Goal: Transaction & Acquisition: Purchase product/service

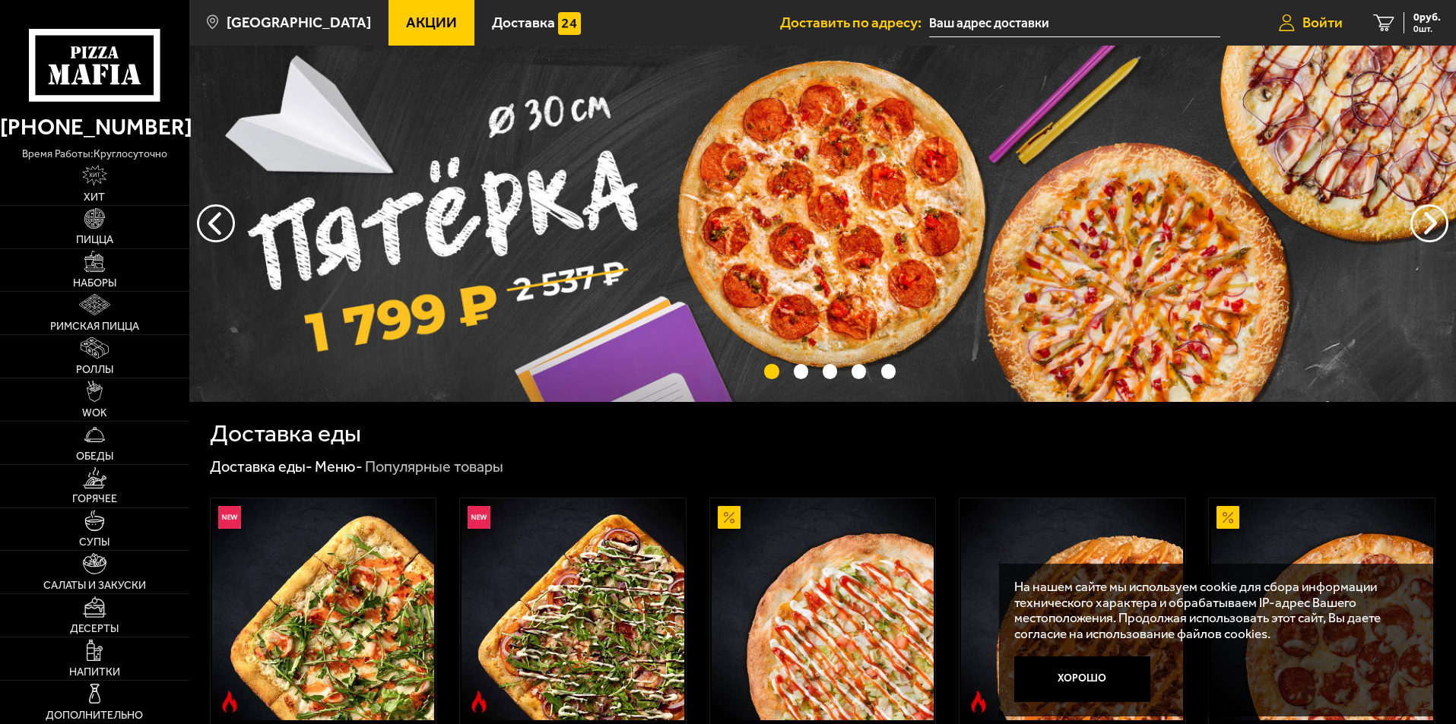
click at [1309, 21] on span "Войти" at bounding box center [1322, 22] width 40 height 14
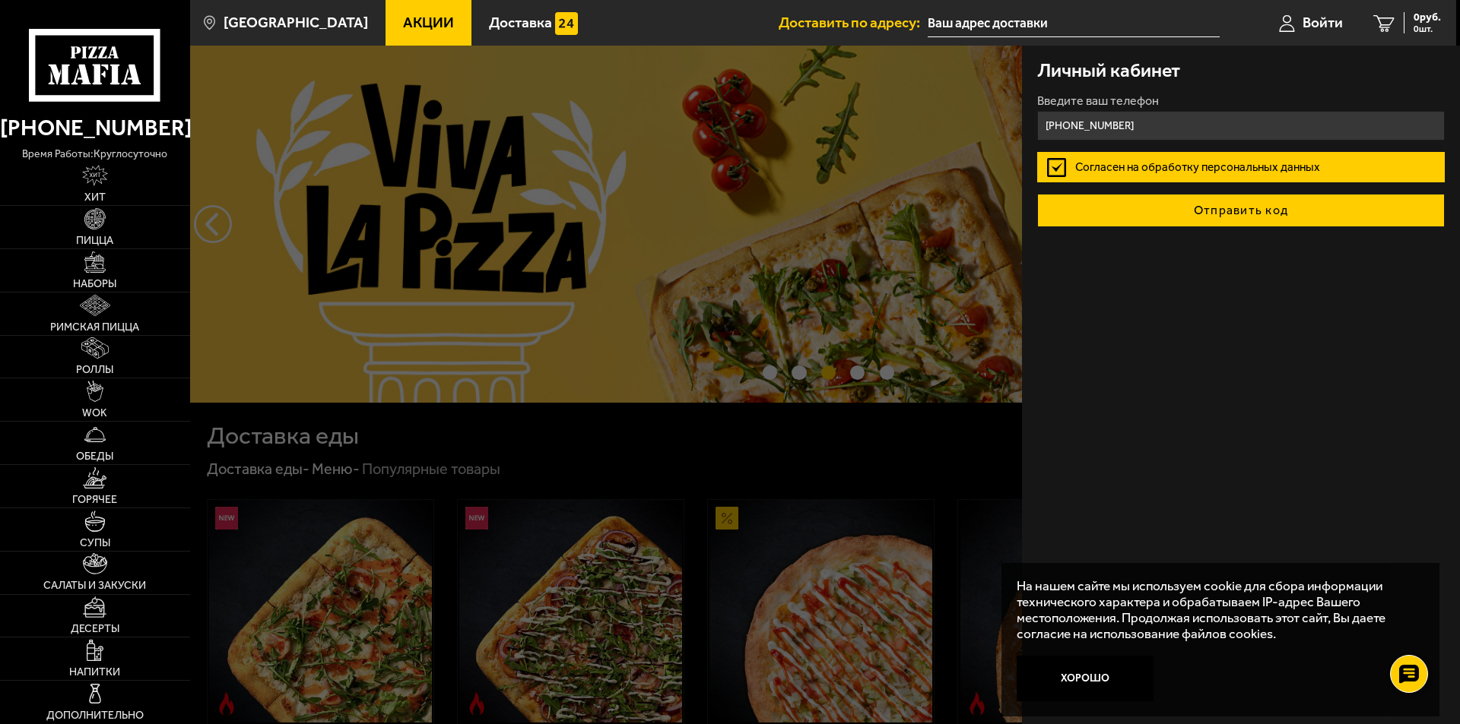
type input "+7 (911) 935-25-75"
click at [1205, 211] on button "Отправить код" at bounding box center [1240, 210] width 407 height 33
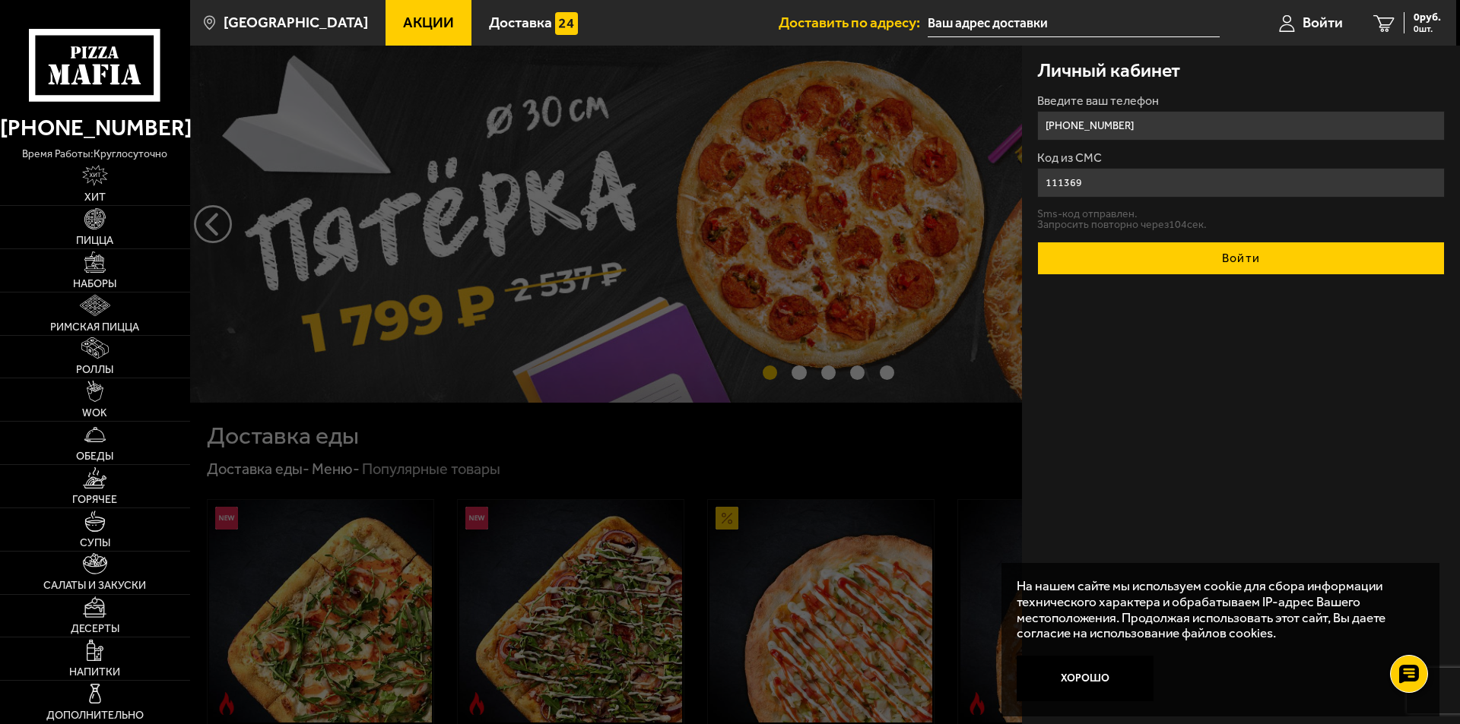
type input "111369"
click at [1228, 258] on button "Войти" at bounding box center [1240, 258] width 407 height 33
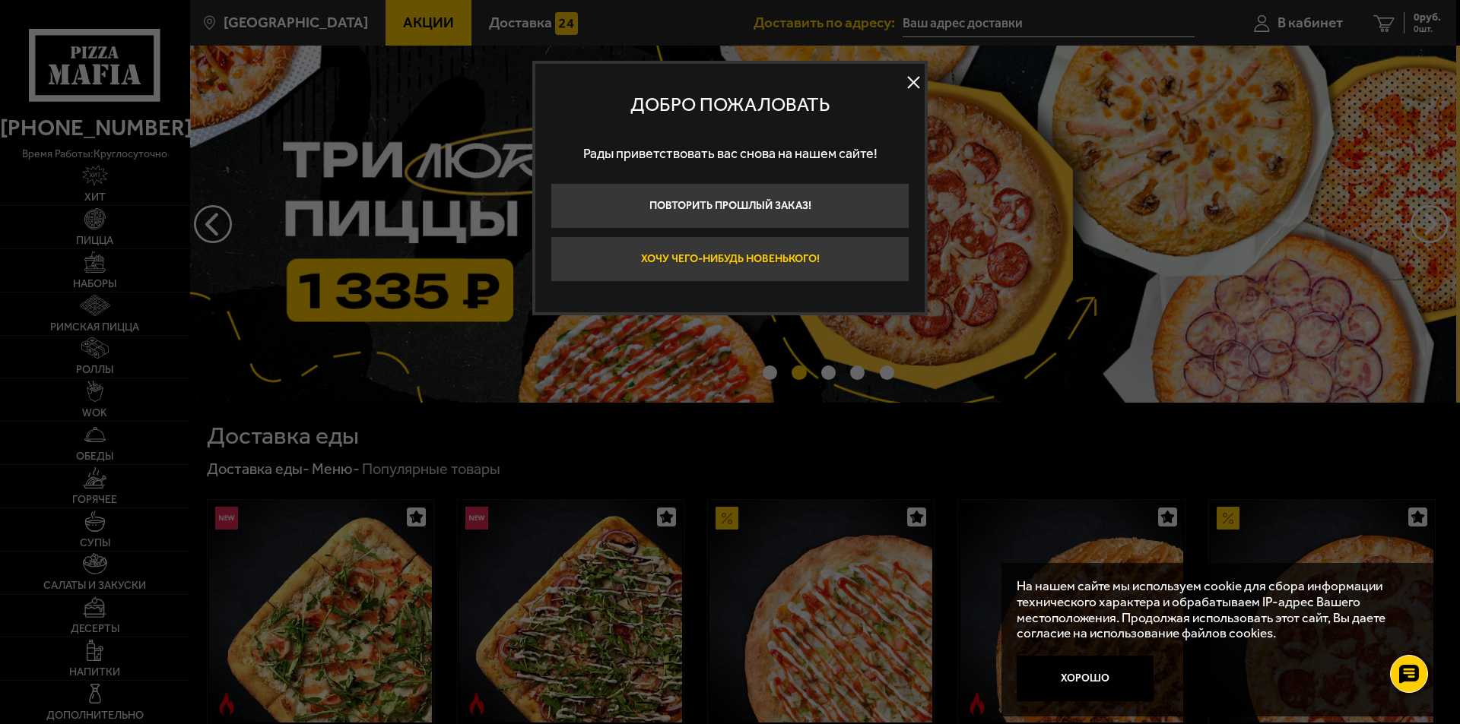
click at [770, 256] on button "Хочу чего-нибудь новенького!" at bounding box center [729, 259] width 359 height 46
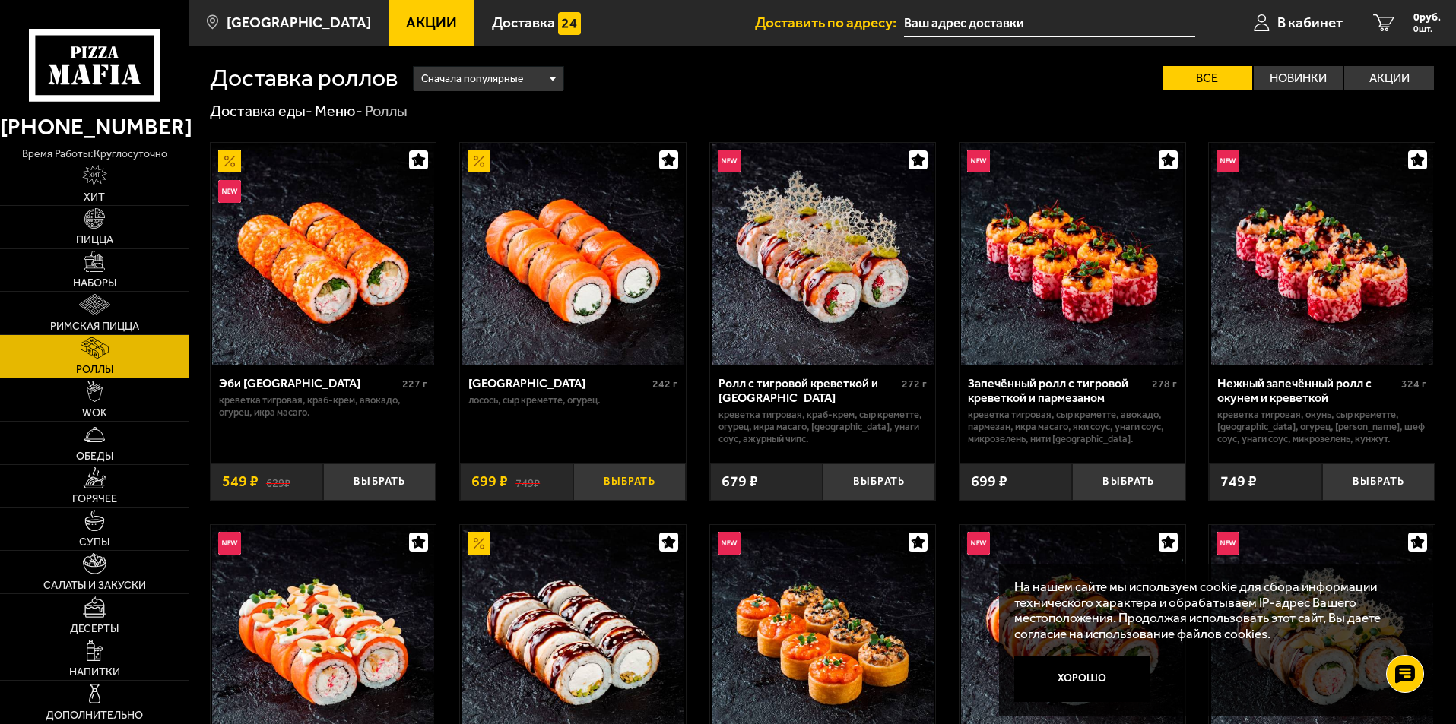
click at [632, 483] on button "Выбрать" at bounding box center [629, 482] width 113 height 37
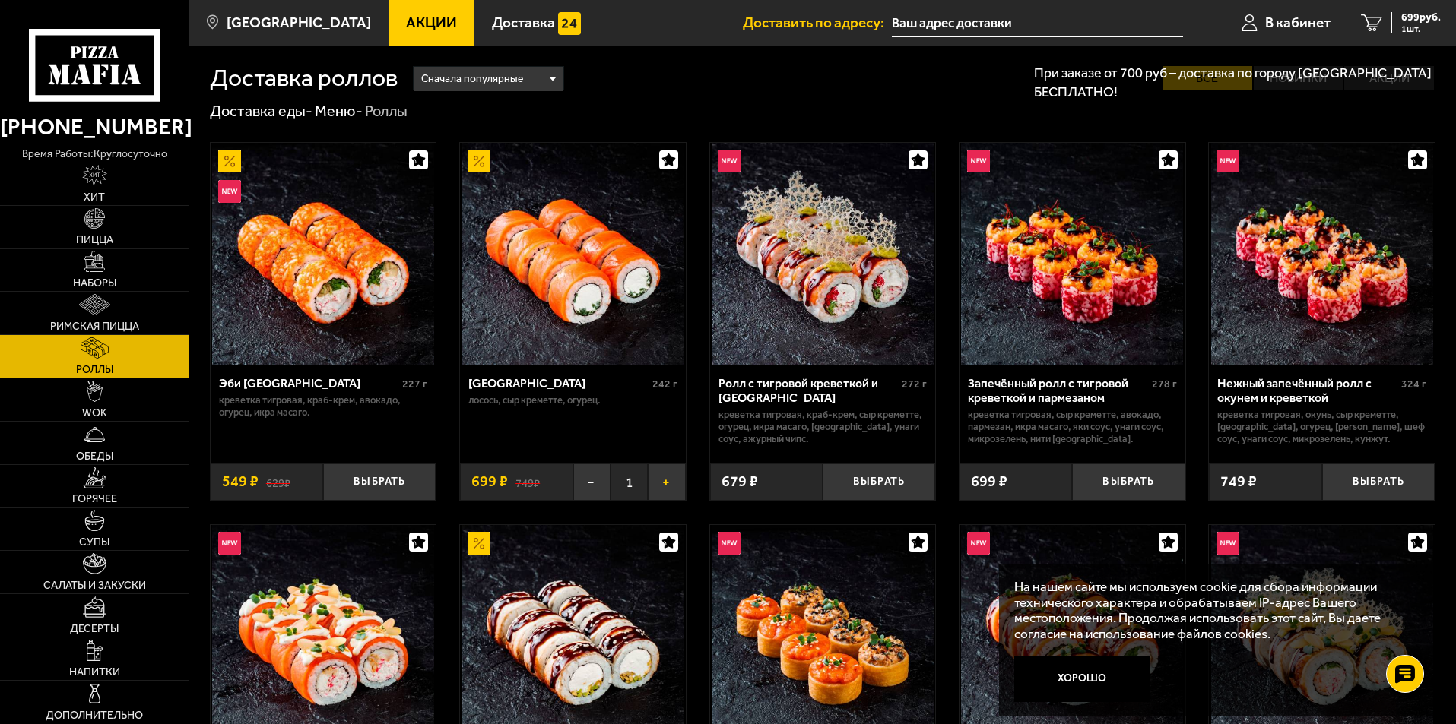
click at [664, 487] on button "+" at bounding box center [666, 482] width 37 height 37
click at [664, 484] on button "+" at bounding box center [666, 482] width 37 height 37
click at [597, 479] on button "−" at bounding box center [591, 482] width 37 height 37
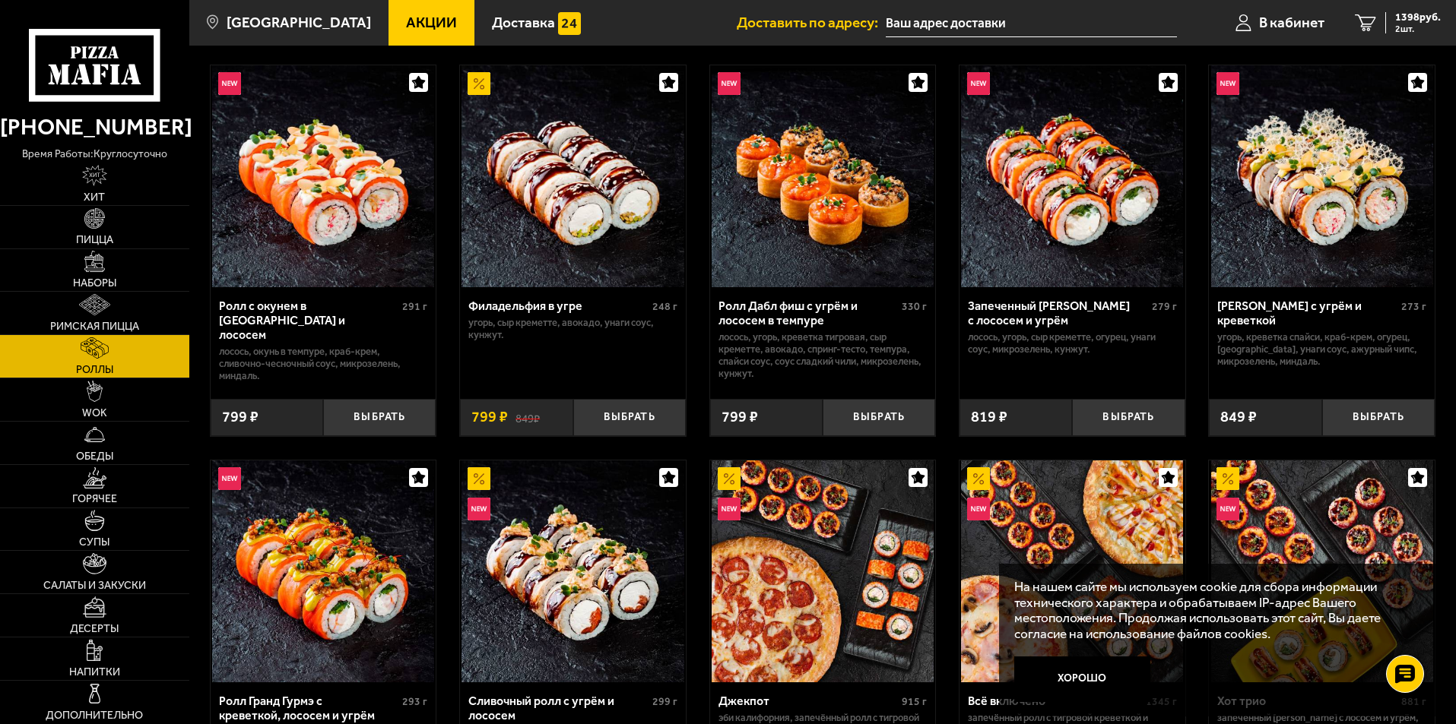
scroll to position [456, 0]
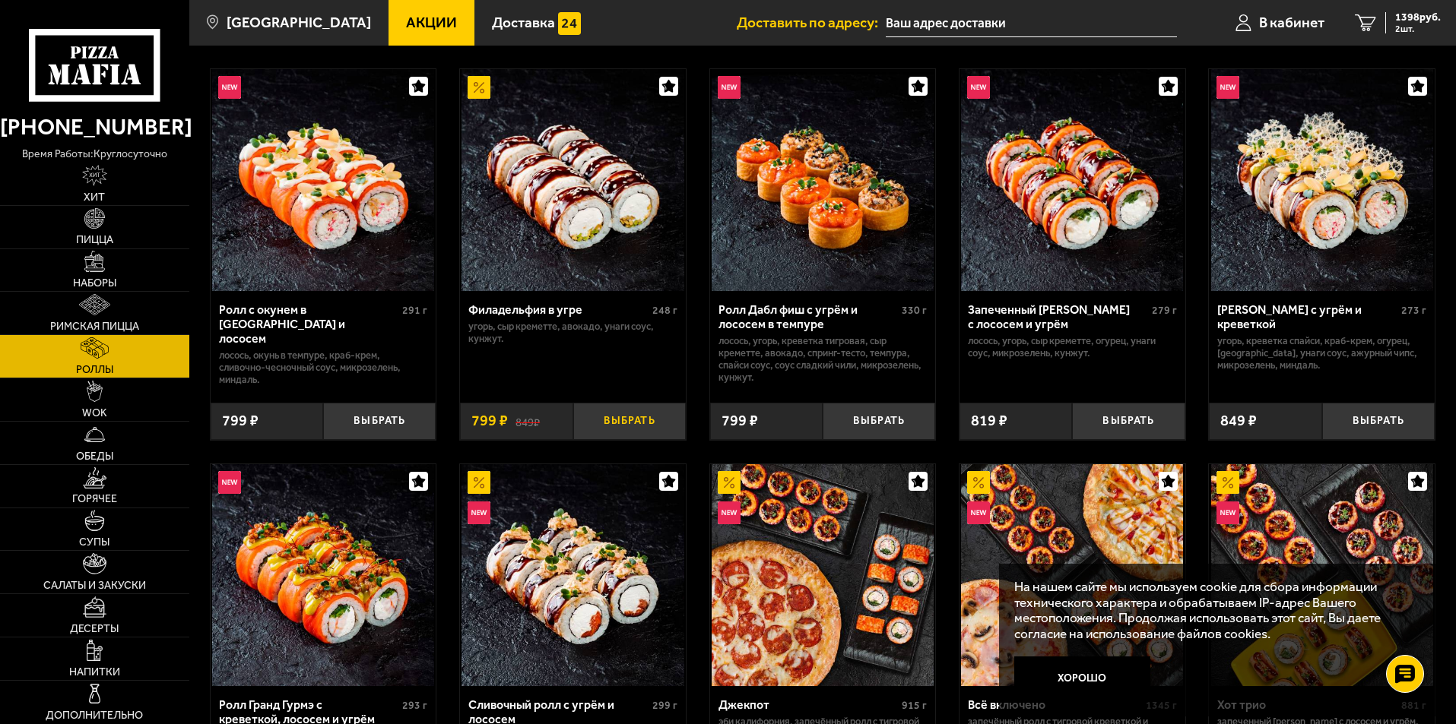
click at [632, 417] on button "Выбрать" at bounding box center [629, 421] width 113 height 37
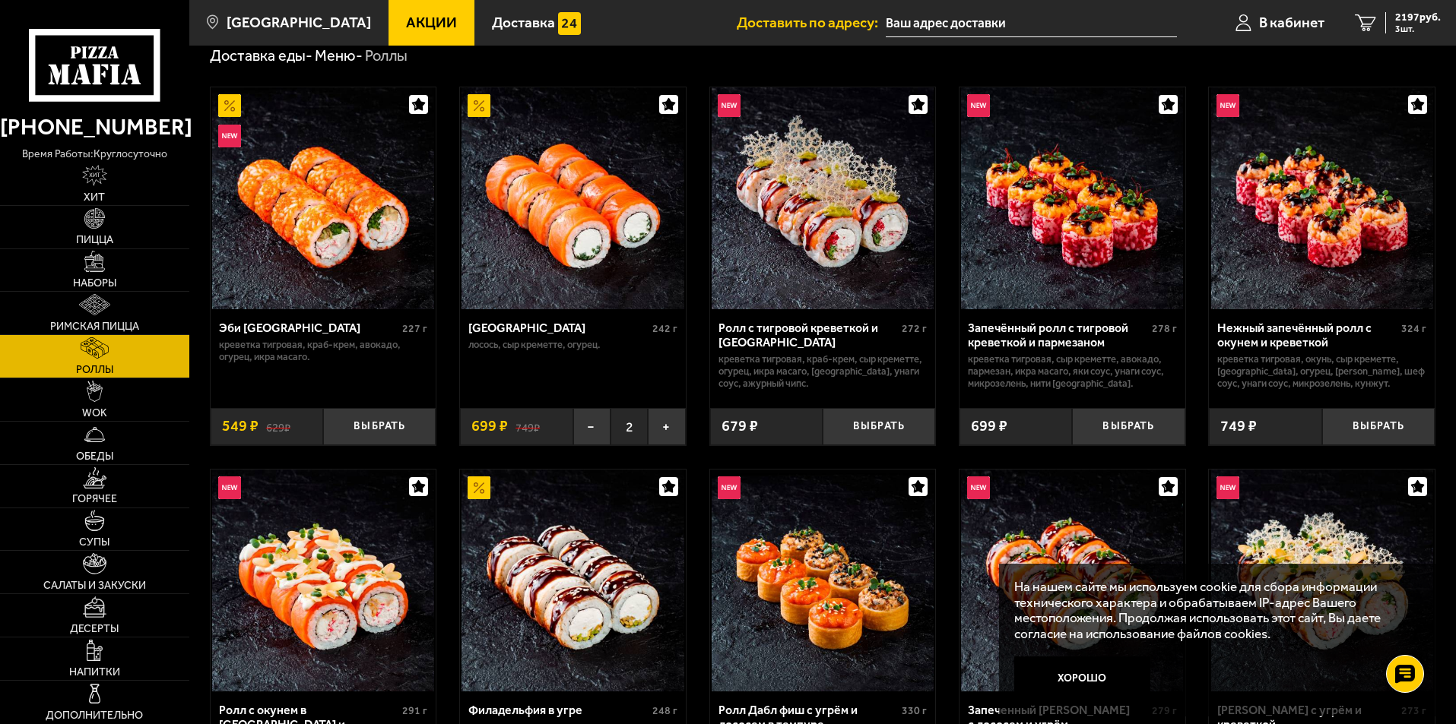
scroll to position [0, 0]
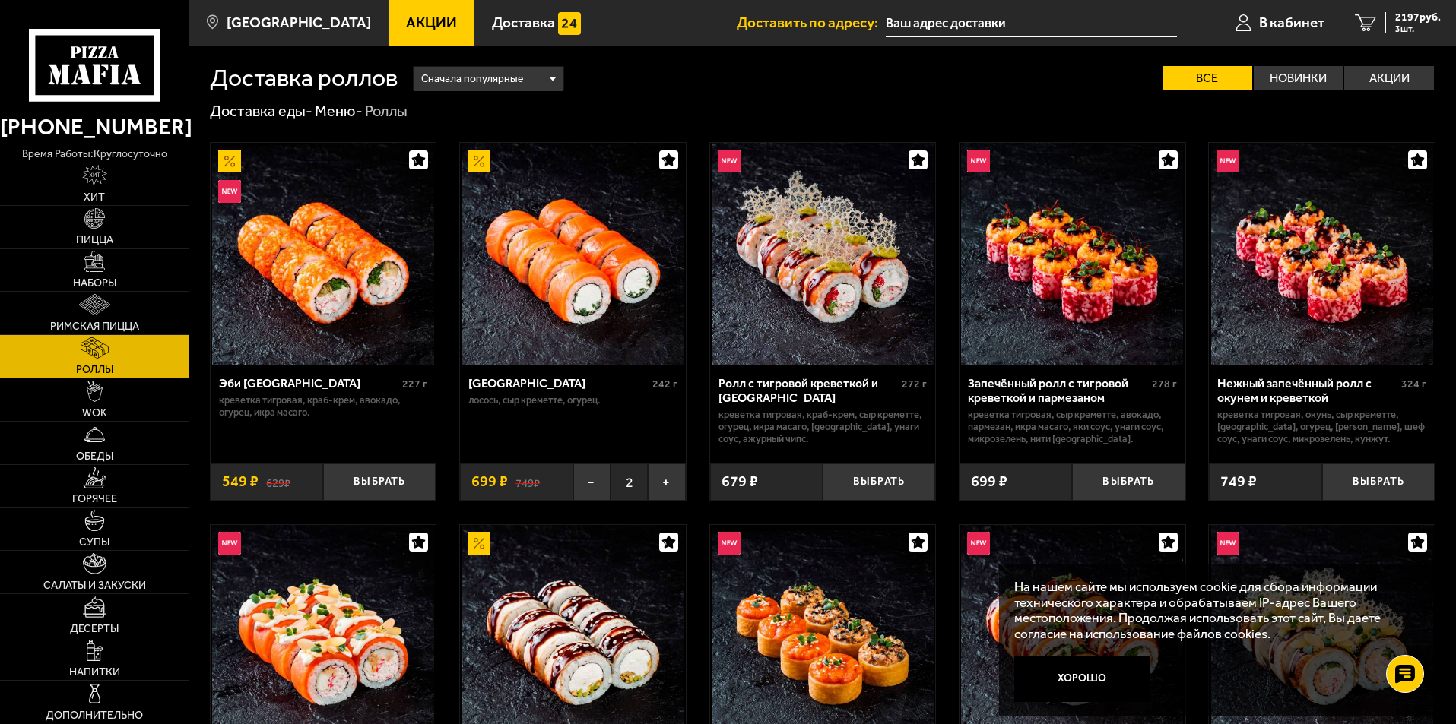
click at [1148, 396] on div "Запечённый ролл с тигровой креветкой и пармезаном" at bounding box center [1058, 390] width 180 height 29
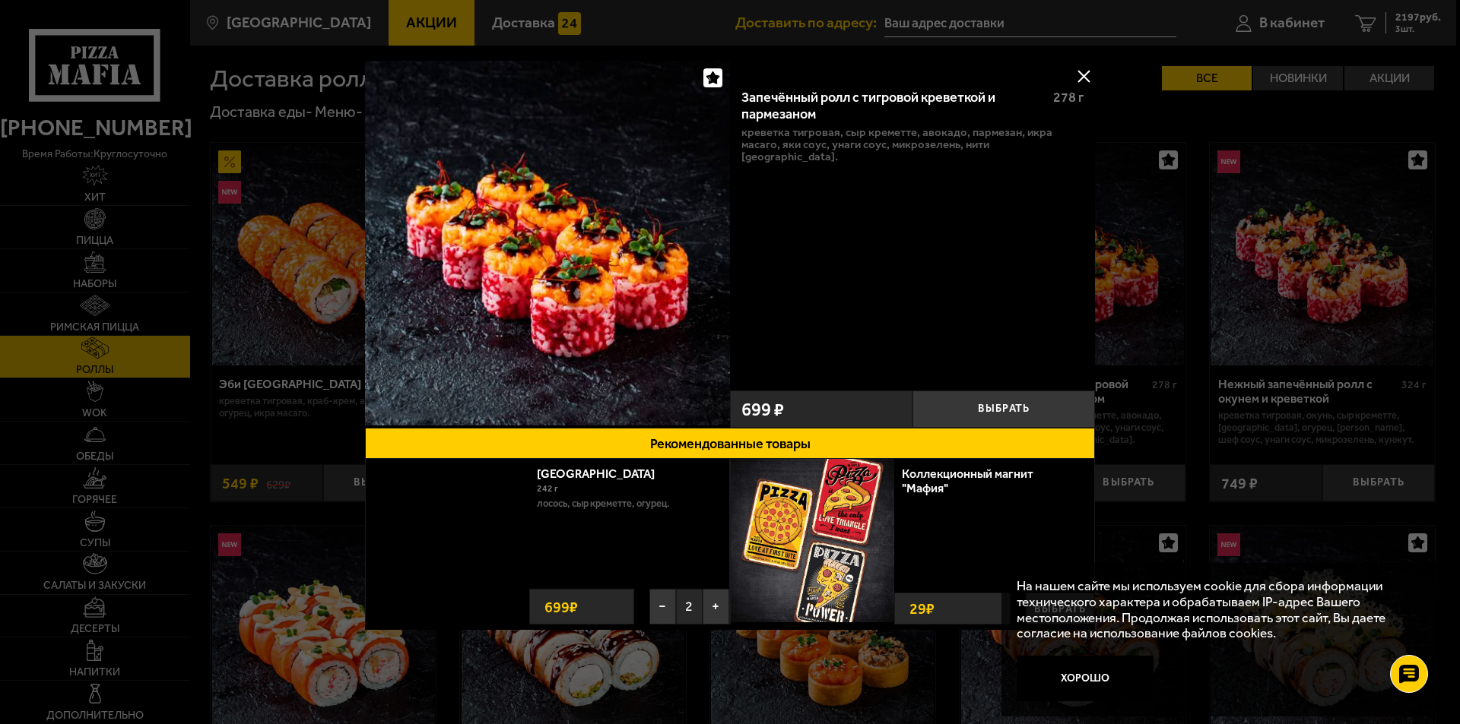
click at [1083, 76] on button at bounding box center [1083, 76] width 23 height 23
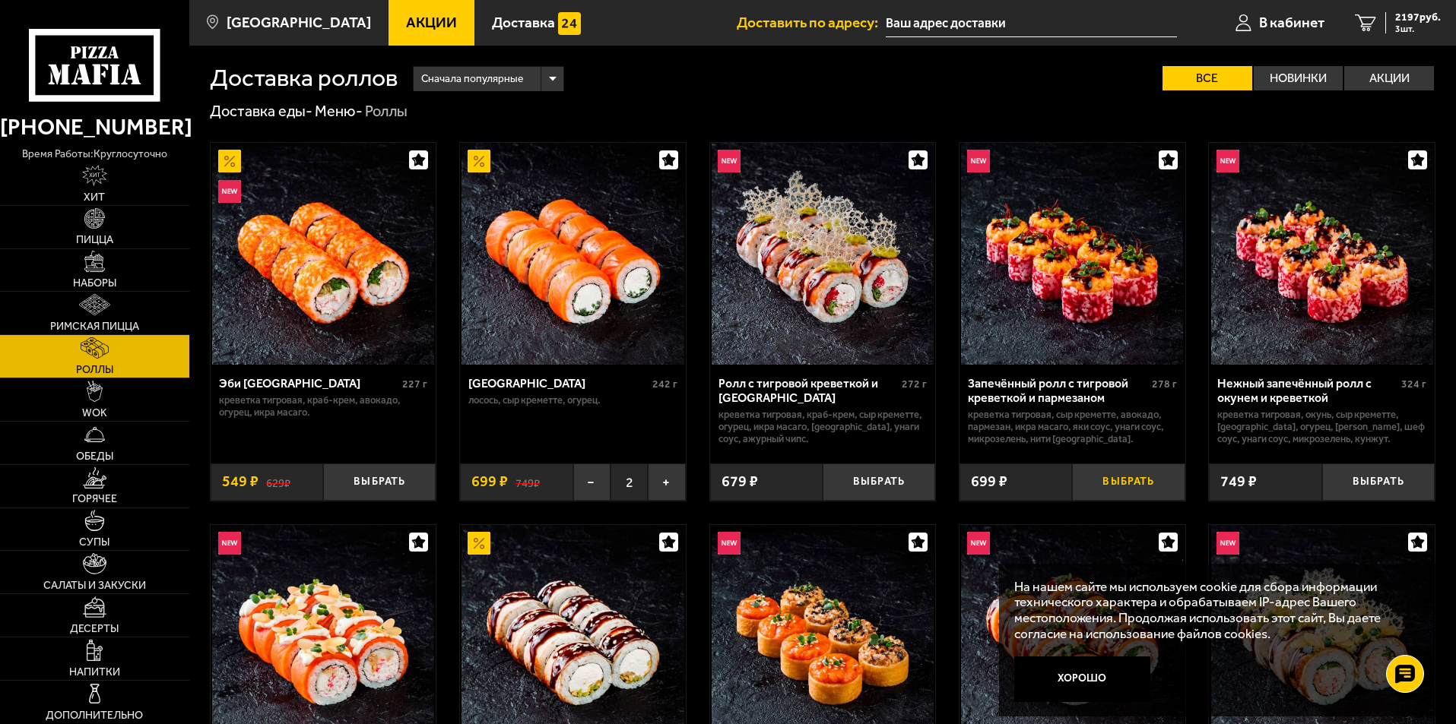
click at [1133, 483] on button "Выбрать" at bounding box center [1128, 482] width 113 height 37
click at [1383, 482] on button "Выбрать" at bounding box center [1378, 482] width 113 height 37
click at [1087, 686] on button "Хорошо" at bounding box center [1082, 680] width 137 height 46
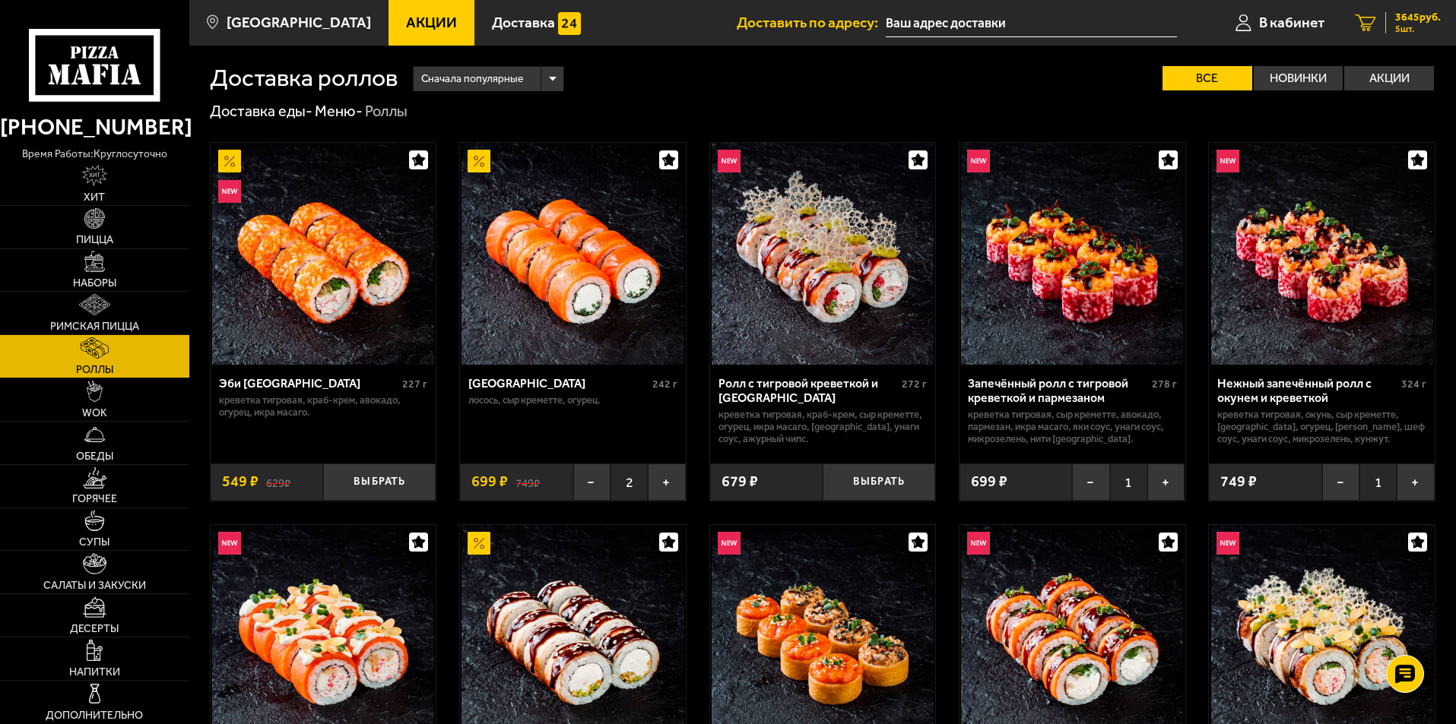
click at [1409, 20] on span "3645 руб." at bounding box center [1418, 17] width 46 height 11
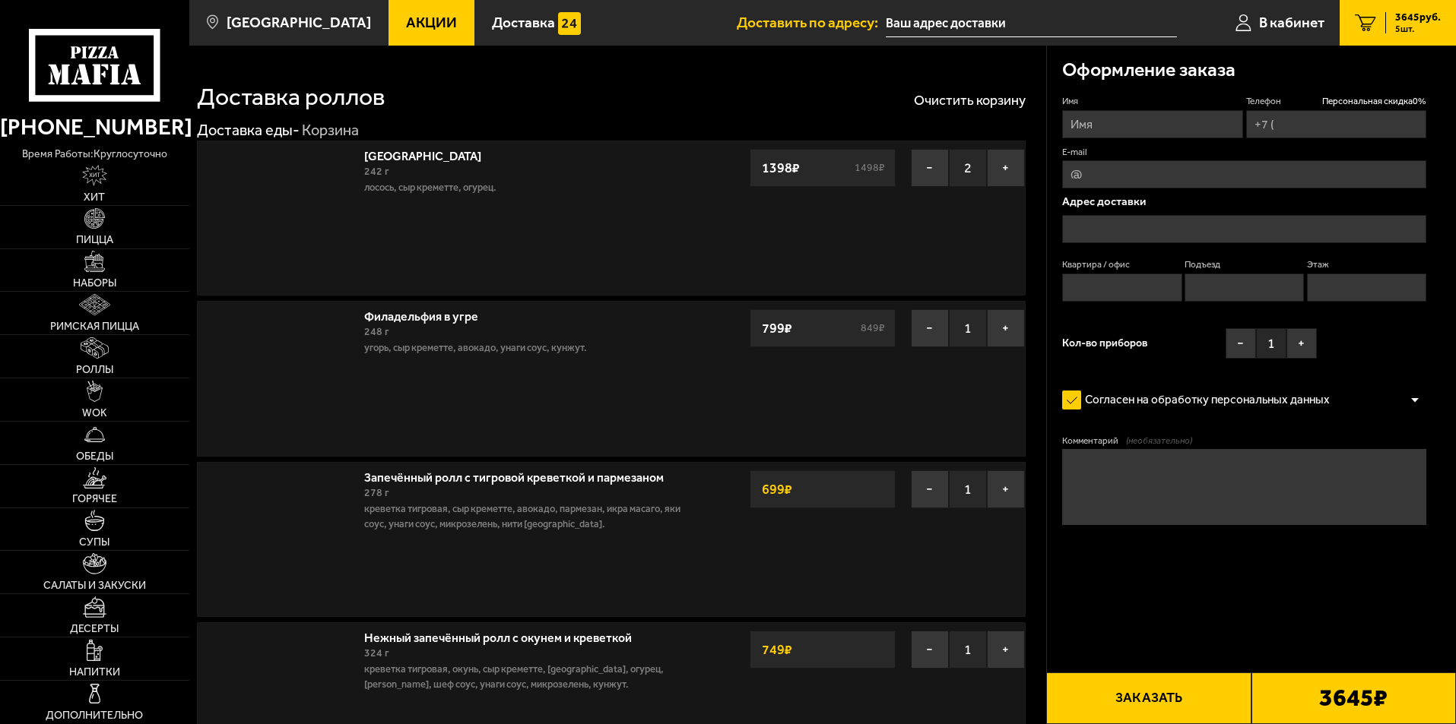
type input "+7 (911) 935-25-75"
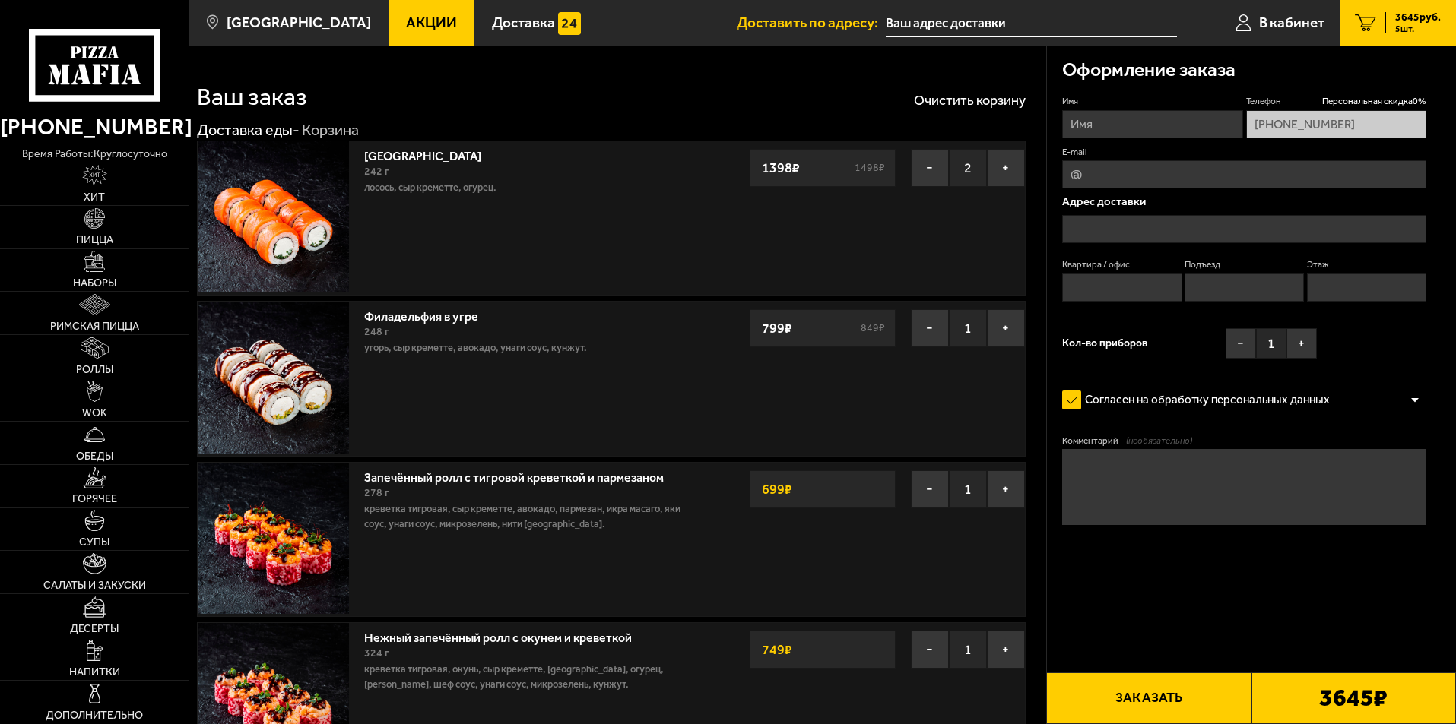
click at [1100, 232] on input "text" at bounding box center [1244, 229] width 364 height 28
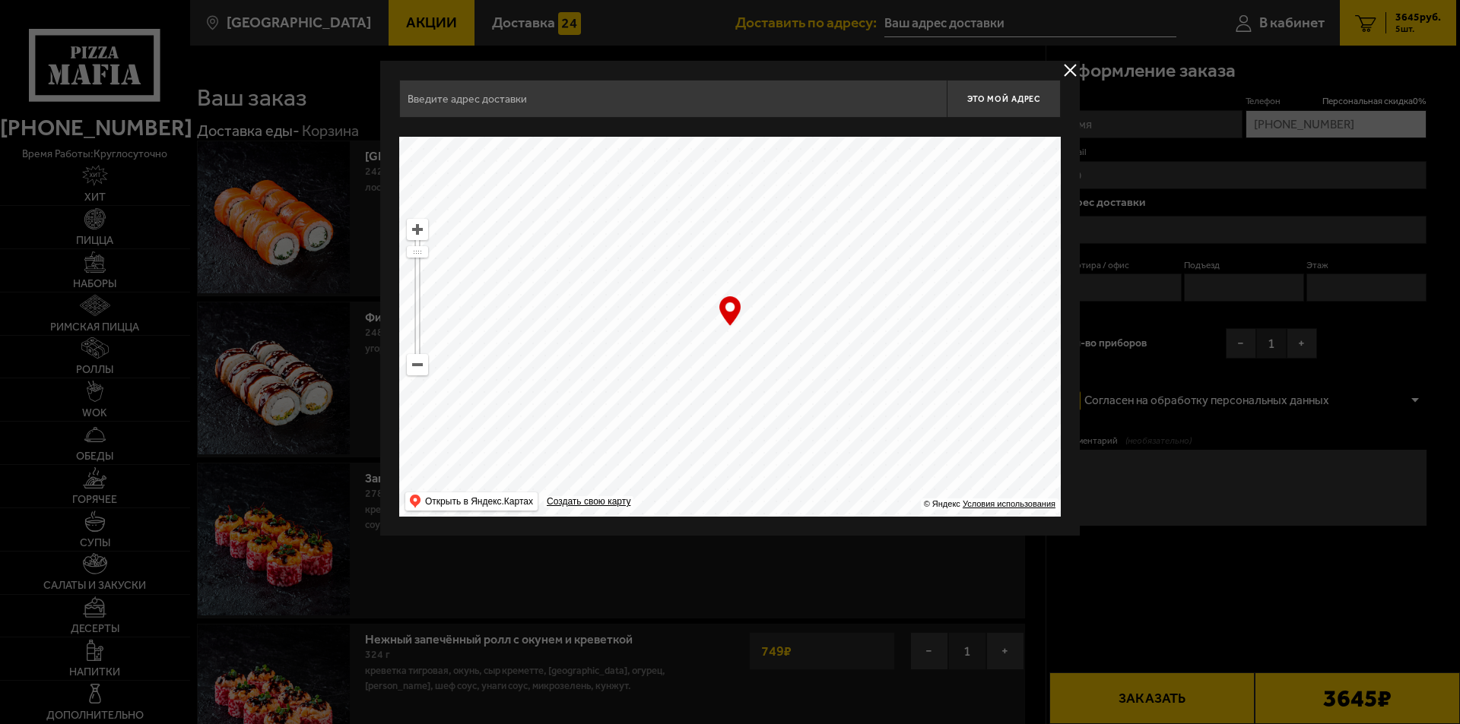
click at [537, 102] on input "text" at bounding box center [672, 99] width 547 height 38
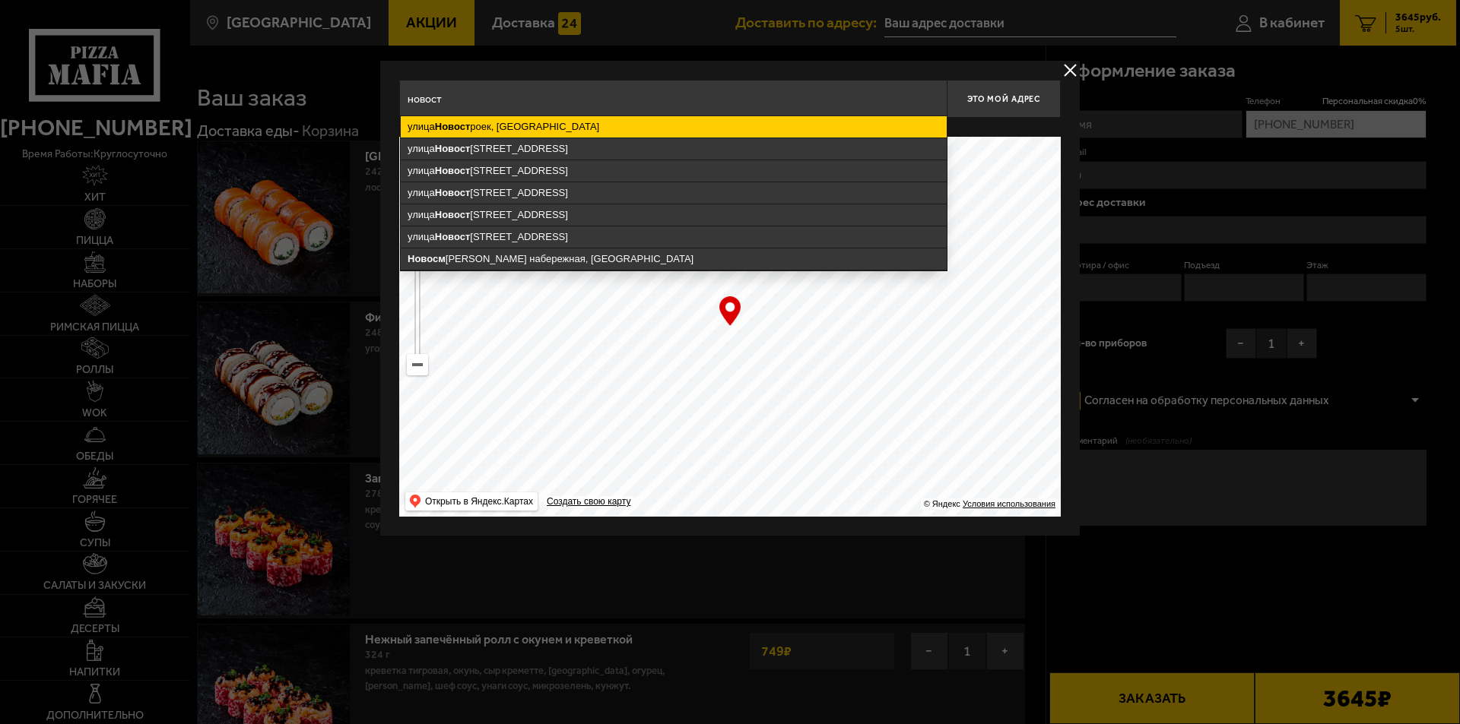
click at [526, 126] on ymaps "улица Новост роек, Санкт-Петербург" at bounding box center [674, 126] width 546 height 21
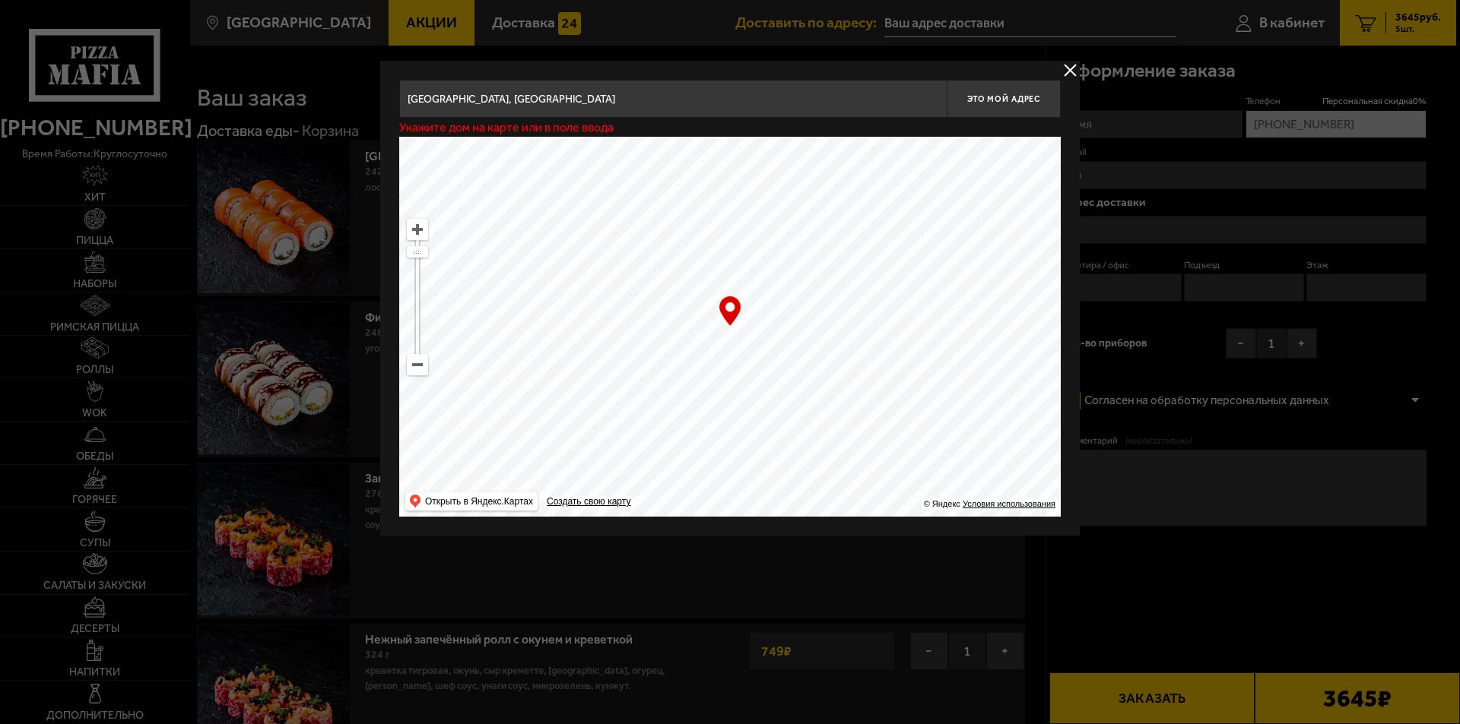
click at [594, 102] on input "Санкт-Петербург, улица Новостроек" at bounding box center [672, 99] width 547 height 38
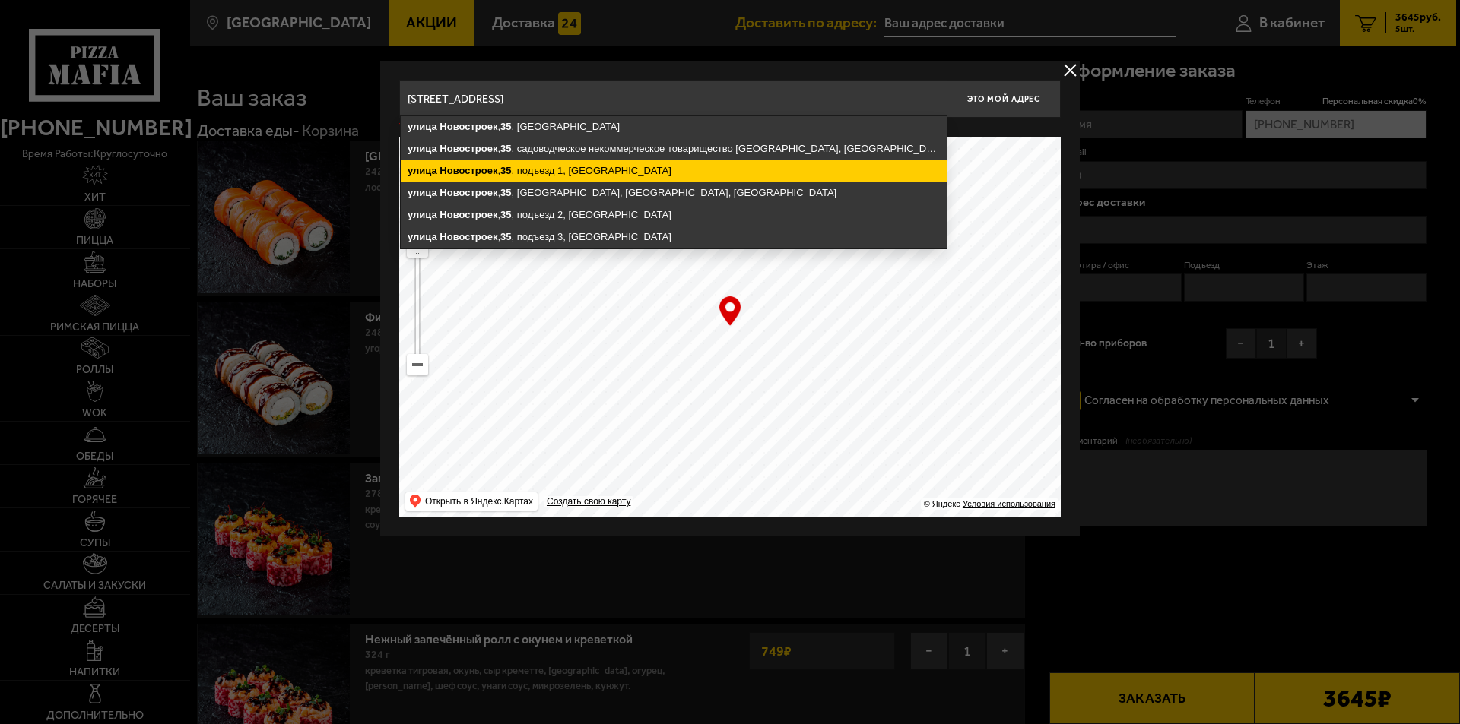
click at [575, 167] on ymaps "улица Новостроек , 35 , подъезд 1, Санкт-Петербург" at bounding box center [674, 170] width 546 height 21
type input "Санкт-Петербург, улица Новостроек, 35, подъезд 1"
type input "[STREET_ADDRESS]"
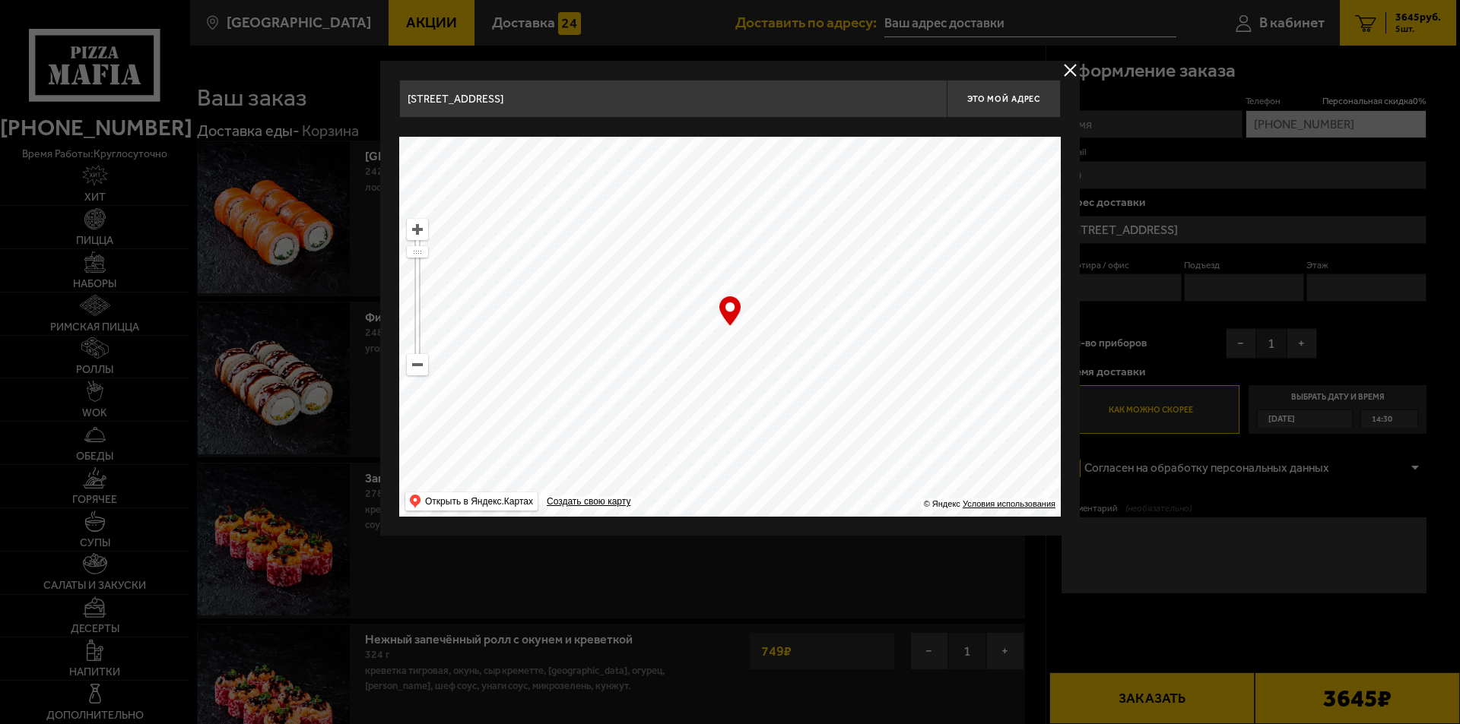
click at [664, 94] on input "Санкт-Петербург, улица Новостроек, 35, подъезд 1" at bounding box center [672, 99] width 547 height 38
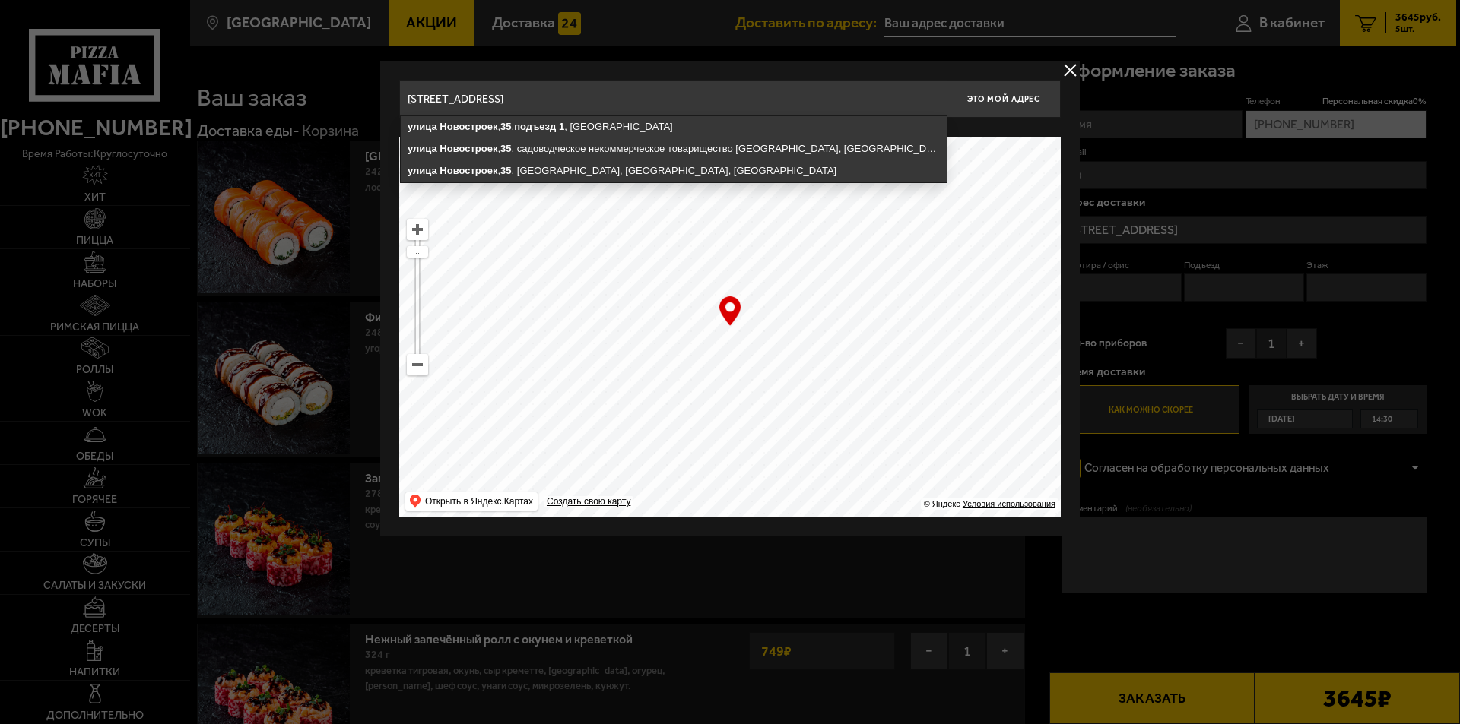
click at [814, 100] on input "Санкт-Петербург, улица Новостроек, 35, подъезд 1" at bounding box center [672, 99] width 547 height 38
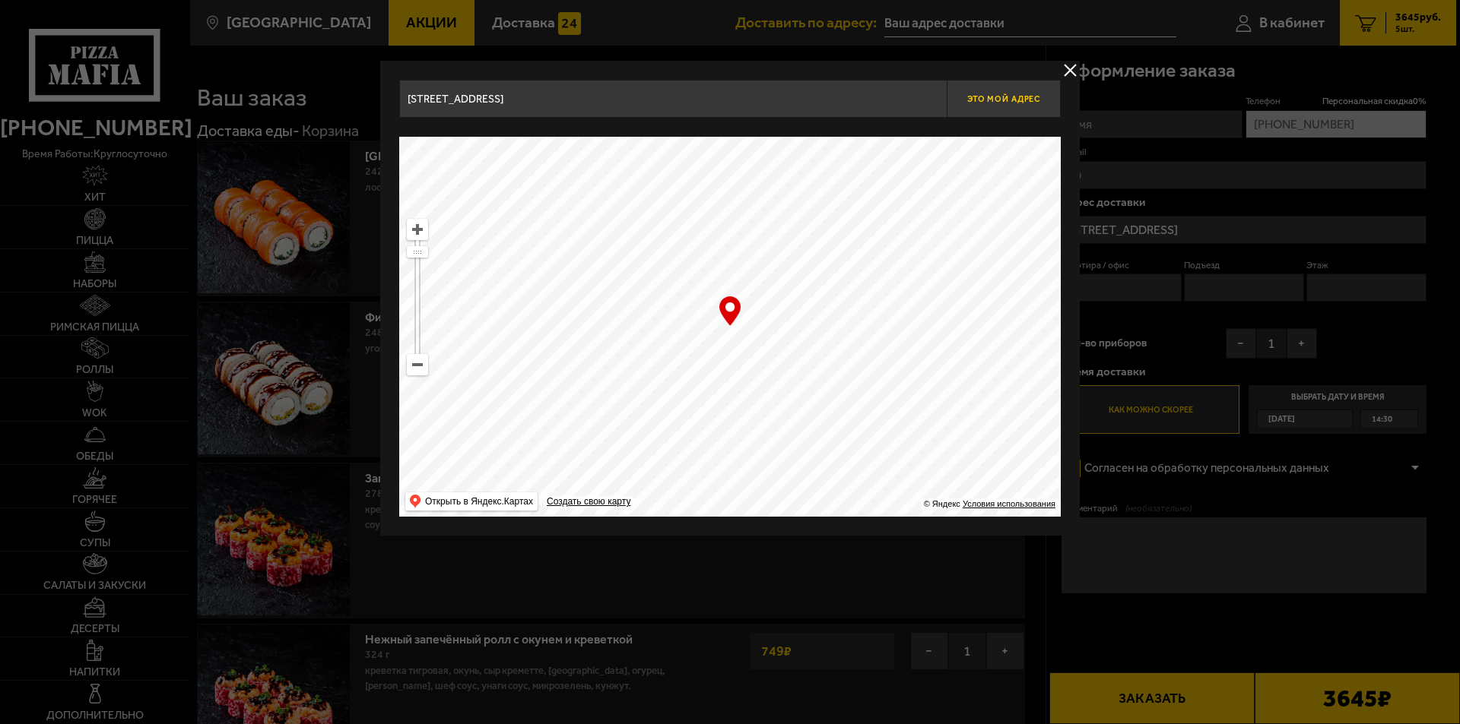
click at [1016, 96] on span "Это мой адрес" at bounding box center [1003, 99] width 73 height 10
type input "[STREET_ADDRESS]"
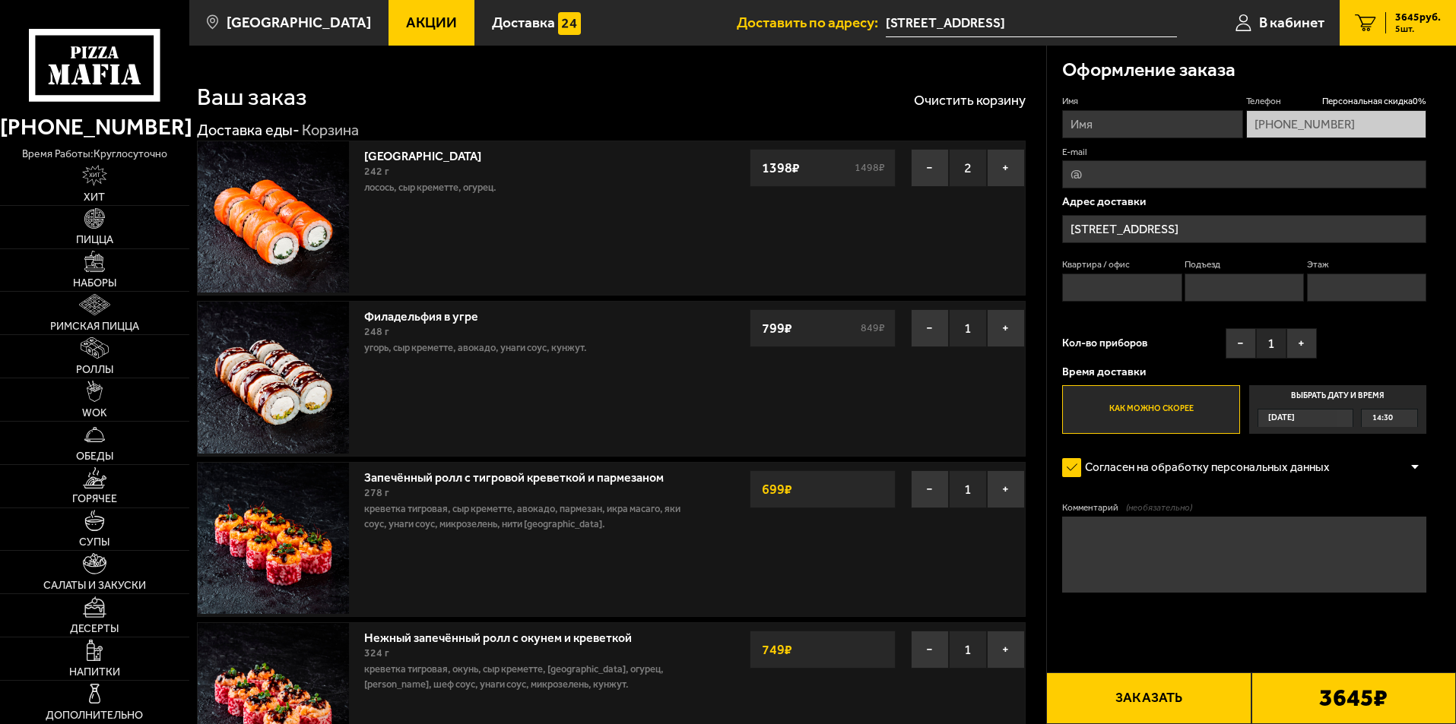
click at [1141, 288] on input "Квартира / офис" at bounding box center [1121, 288] width 119 height 28
type input "16"
click at [1219, 277] on input "Подъезд" at bounding box center [1243, 288] width 119 height 28
type input "1"
click at [1321, 301] on input "Этаж" at bounding box center [1366, 288] width 119 height 28
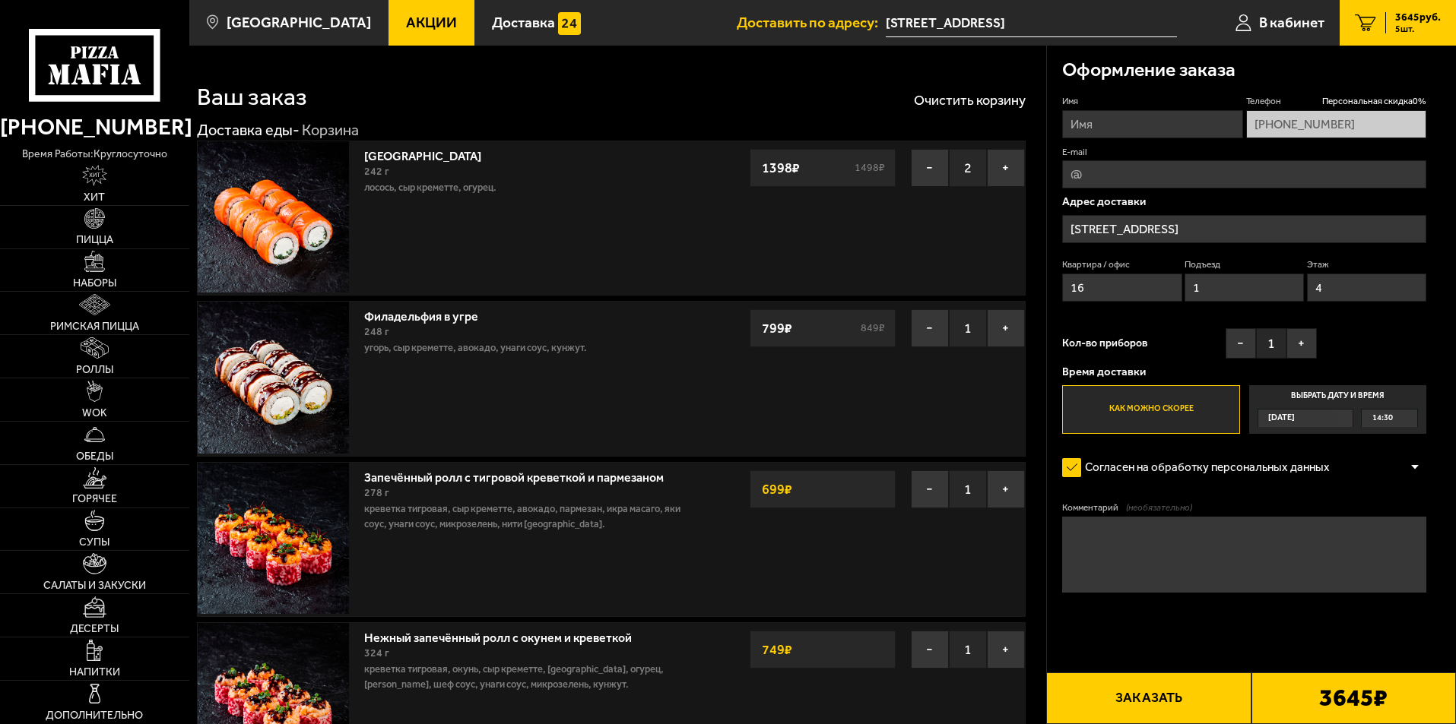
type input "4"
click at [1108, 537] on textarea "Комментарий (необязательно)" at bounding box center [1244, 555] width 364 height 76
type textarea "Добрый день! Большая просьба, когда поднимитесь на этаж, наберите, пожалуйста, …"
click at [1235, 230] on input "[STREET_ADDRESS]" at bounding box center [1244, 229] width 364 height 28
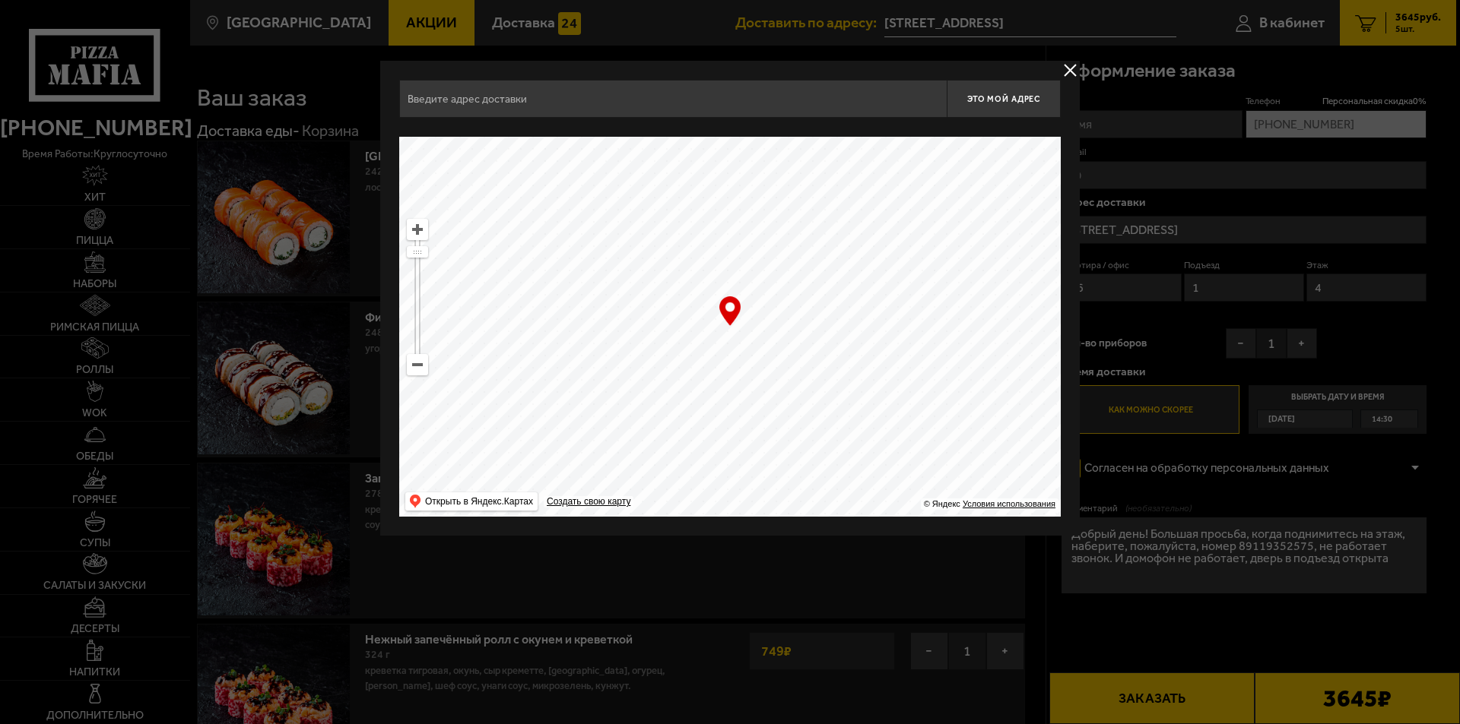
type input "[STREET_ADDRESS]"
click at [1018, 106] on button "Это мой адрес" at bounding box center [1003, 99] width 114 height 38
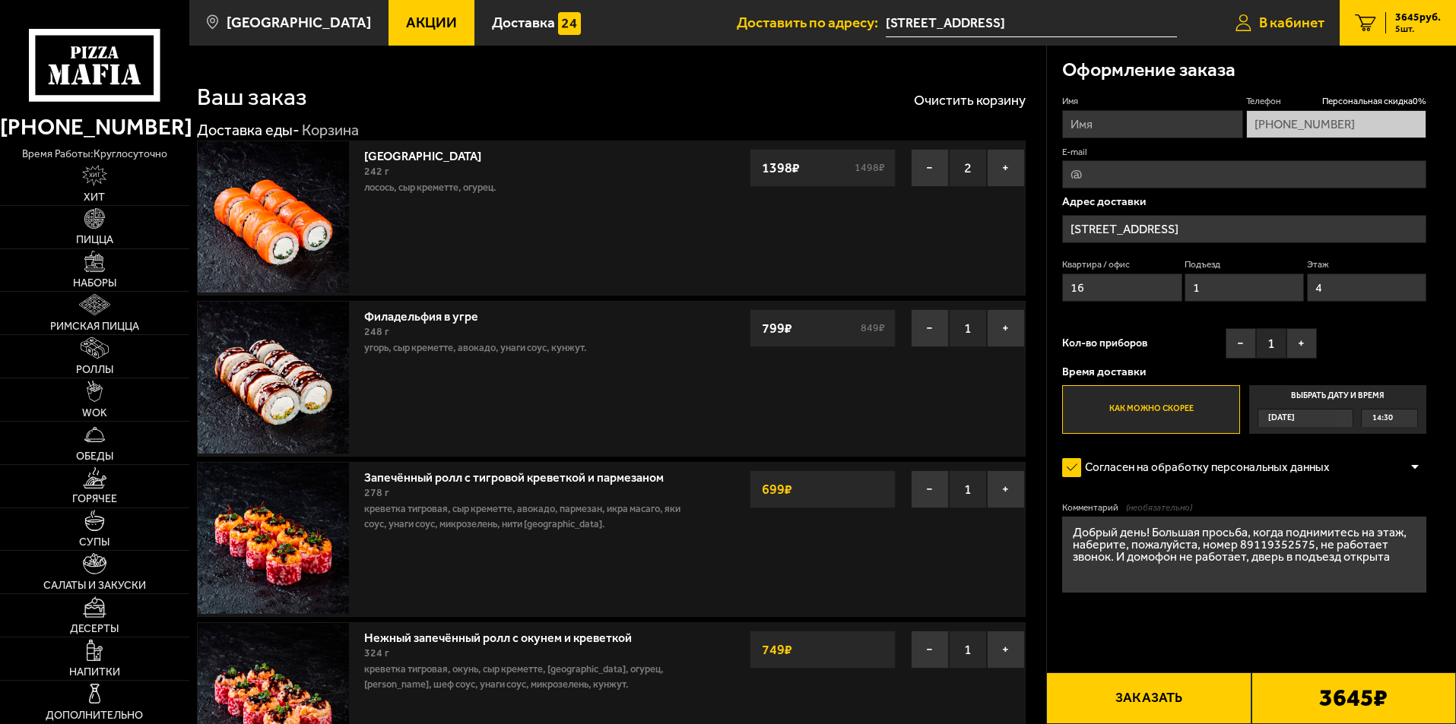
click at [1261, 22] on span "В кабинет" at bounding box center [1291, 22] width 65 height 14
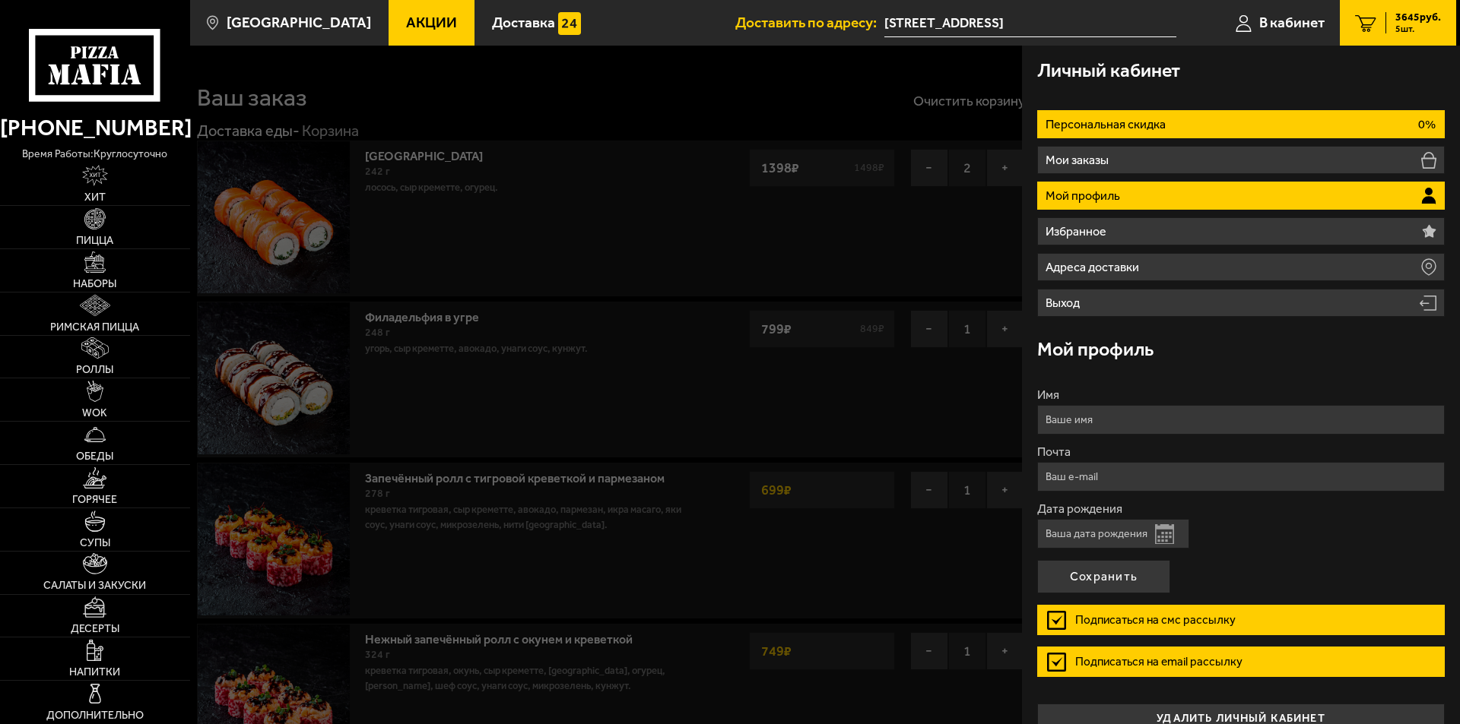
click at [1169, 118] on li "Персональная скидка 0%" at bounding box center [1240, 124] width 407 height 28
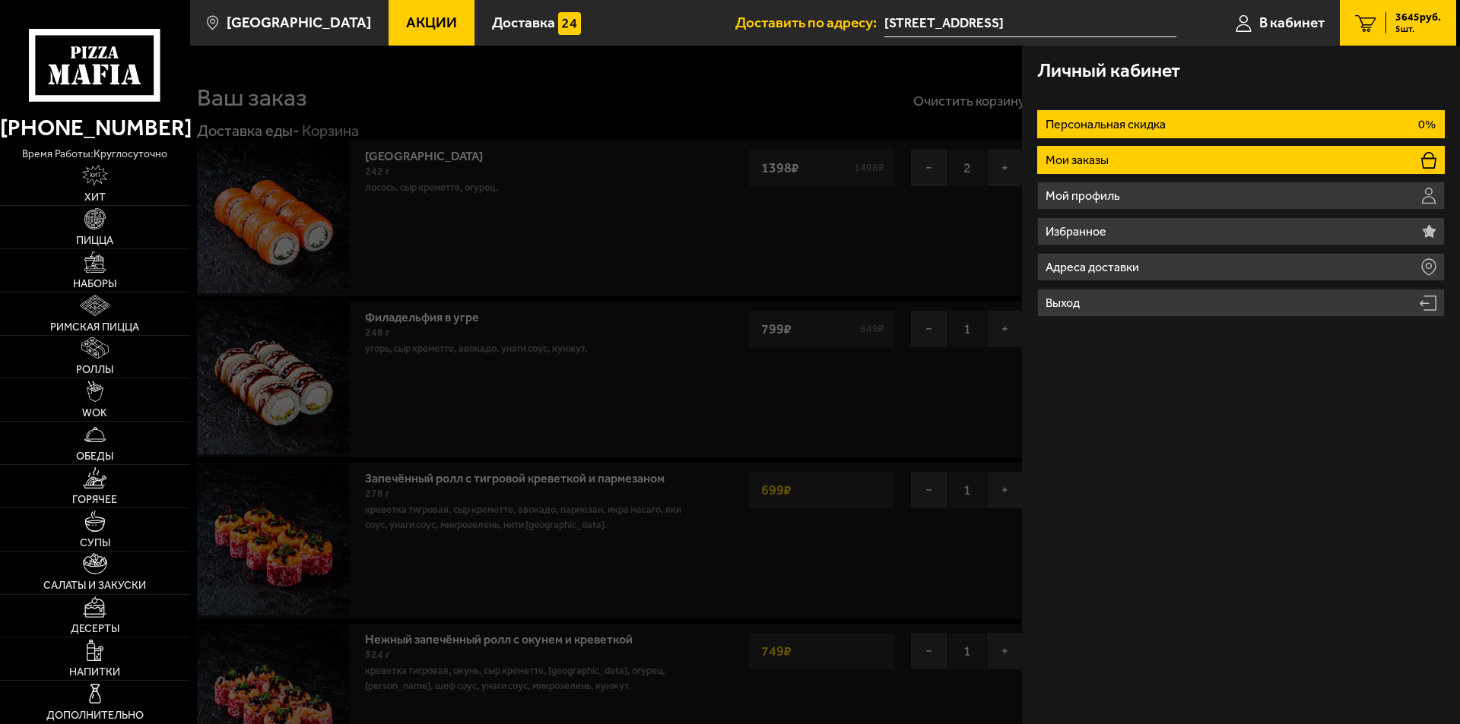
click at [1354, 160] on li "Мои заказы" at bounding box center [1240, 160] width 407 height 28
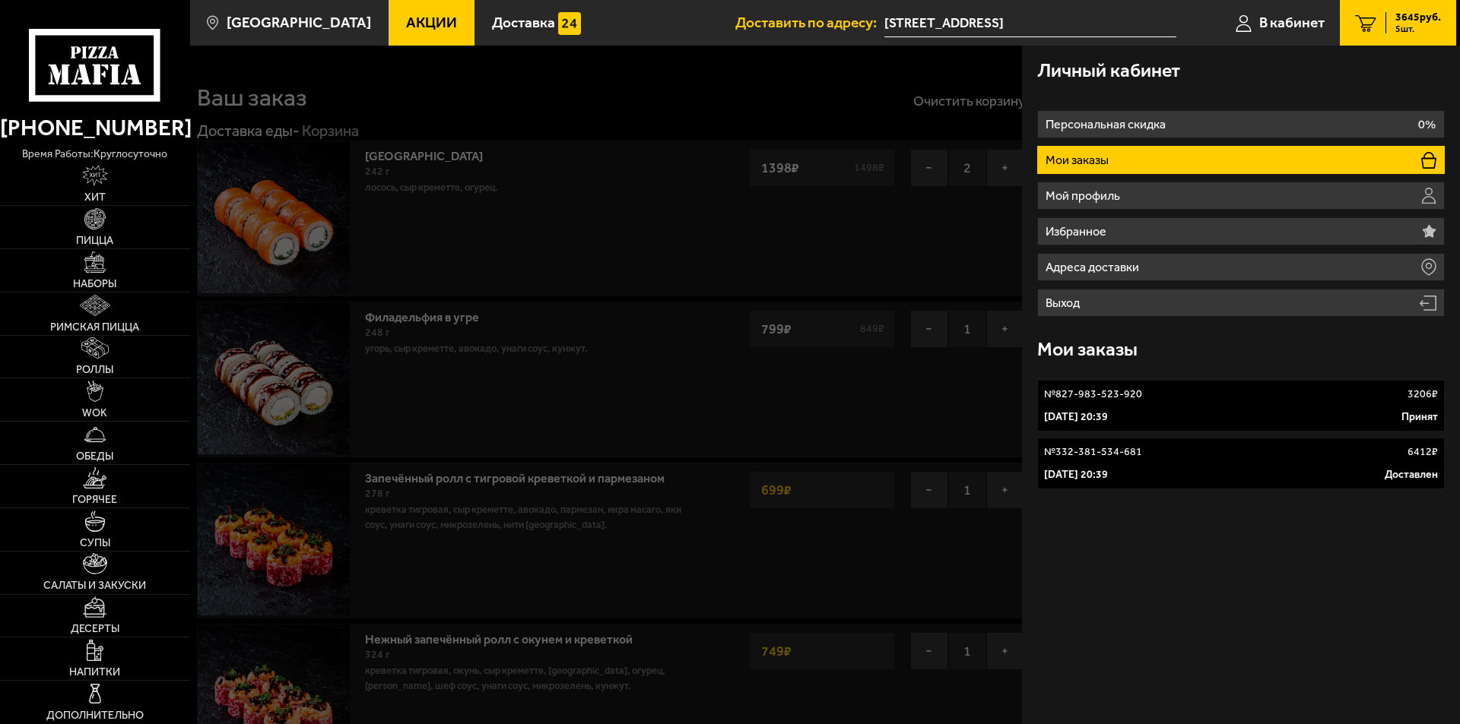
click at [1403, 30] on span "5 шт." at bounding box center [1418, 28] width 46 height 9
click at [1366, 16] on icon "5" at bounding box center [1365, 22] width 21 height 17
click at [1412, 17] on span "3645 руб." at bounding box center [1418, 17] width 46 height 11
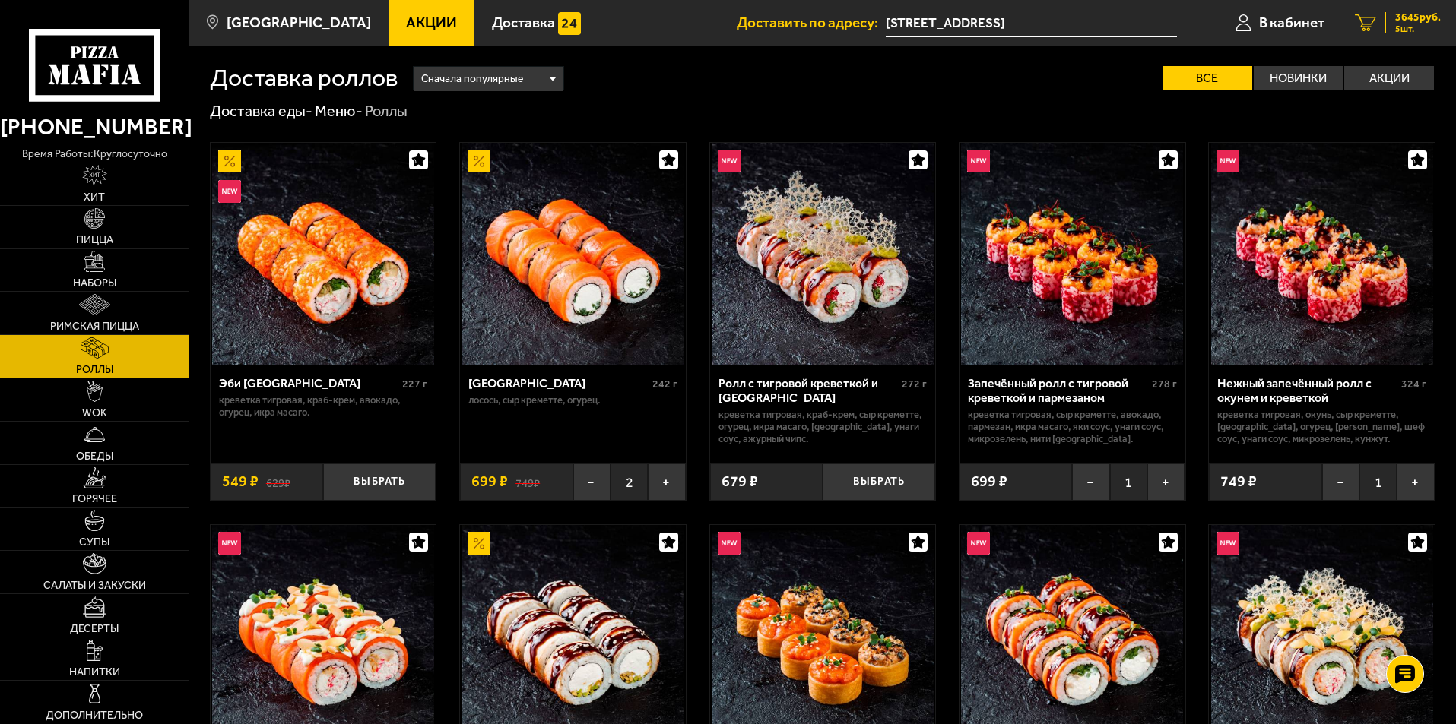
click at [1372, 22] on icon "5" at bounding box center [1365, 22] width 21 height 17
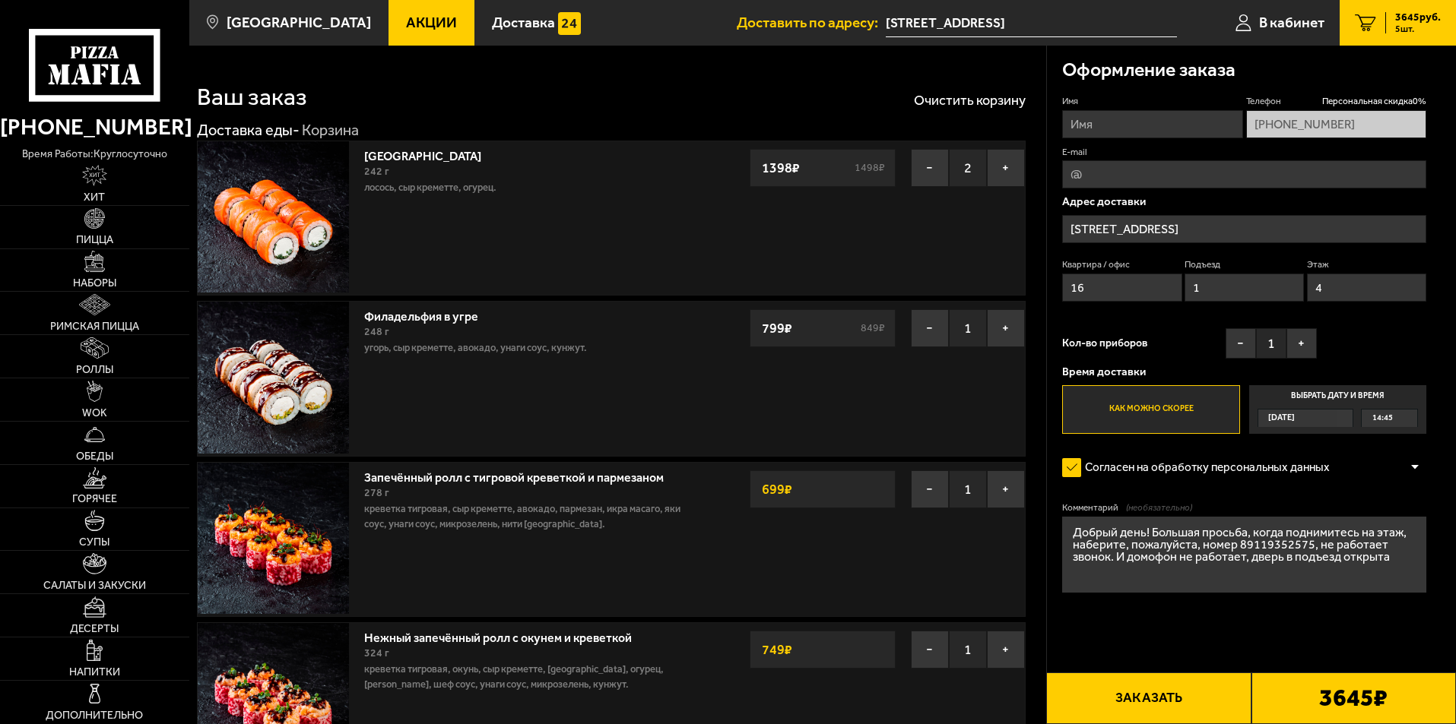
click at [1145, 131] on input "Имя" at bounding box center [1152, 124] width 180 height 28
type input "Наталия"
click at [1301, 344] on button "+" at bounding box center [1301, 343] width 30 height 30
click at [1156, 413] on label "Как можно скорее" at bounding box center [1150, 409] width 177 height 49
click at [0, 0] on input "Как можно скорее" at bounding box center [0, 0] width 0 height 0
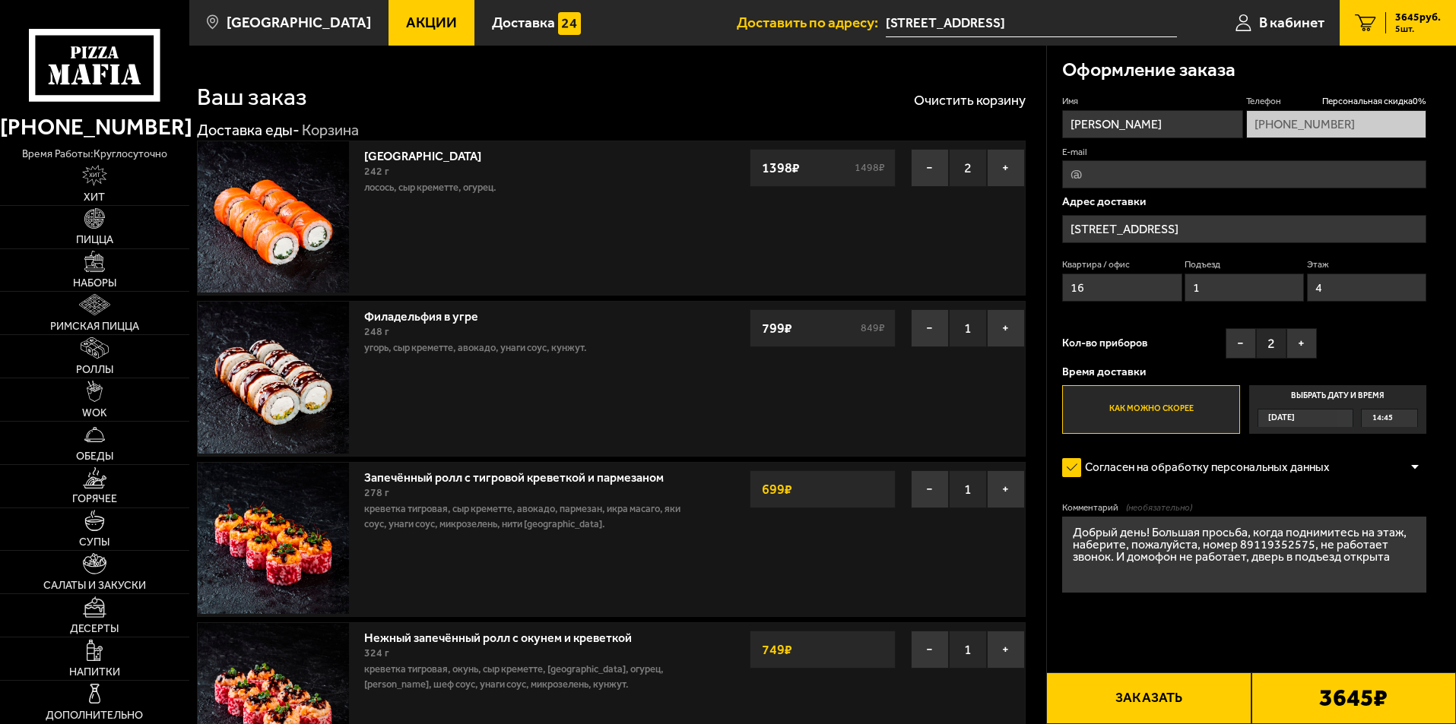
click at [1155, 693] on button "Заказать" at bounding box center [1148, 699] width 204 height 52
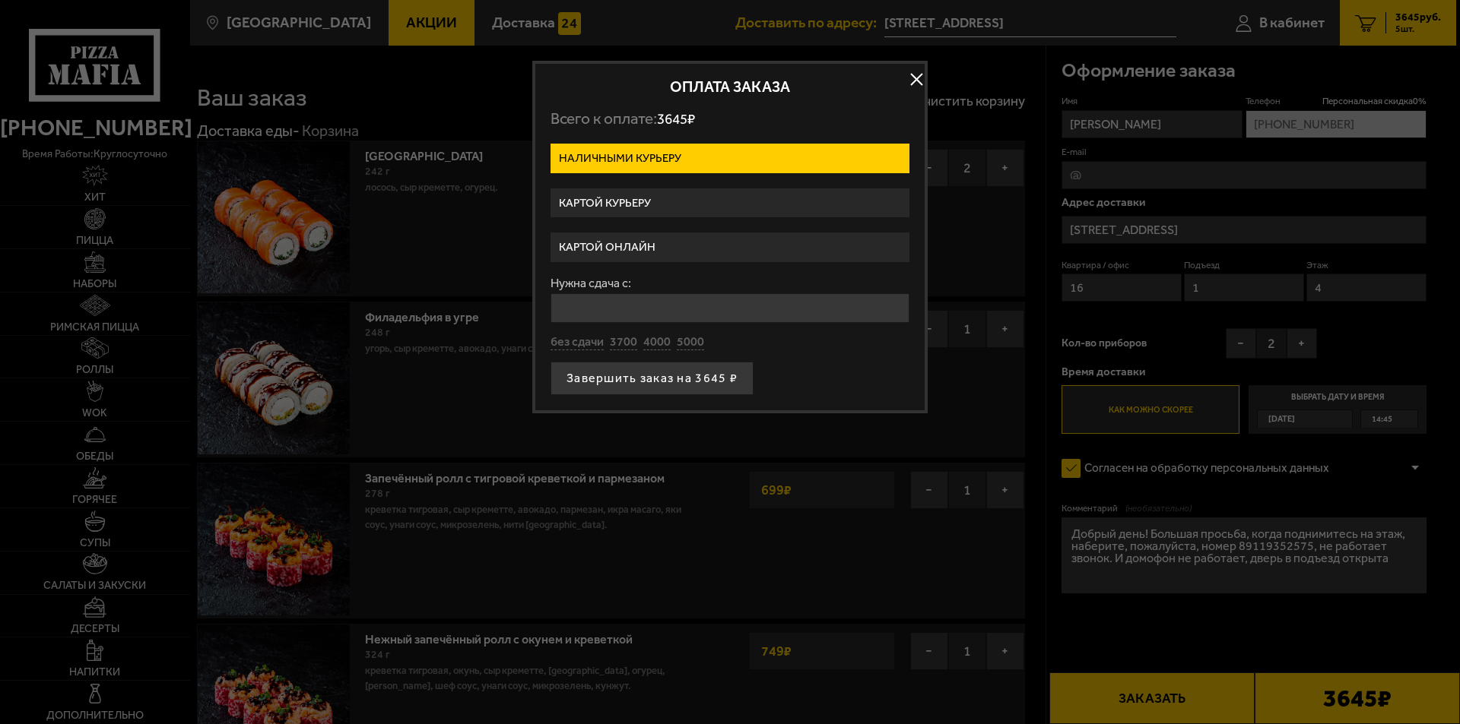
click at [636, 245] on label "Картой онлайн" at bounding box center [729, 248] width 359 height 30
click at [0, 0] on input "Картой онлайн" at bounding box center [0, 0] width 0 height 0
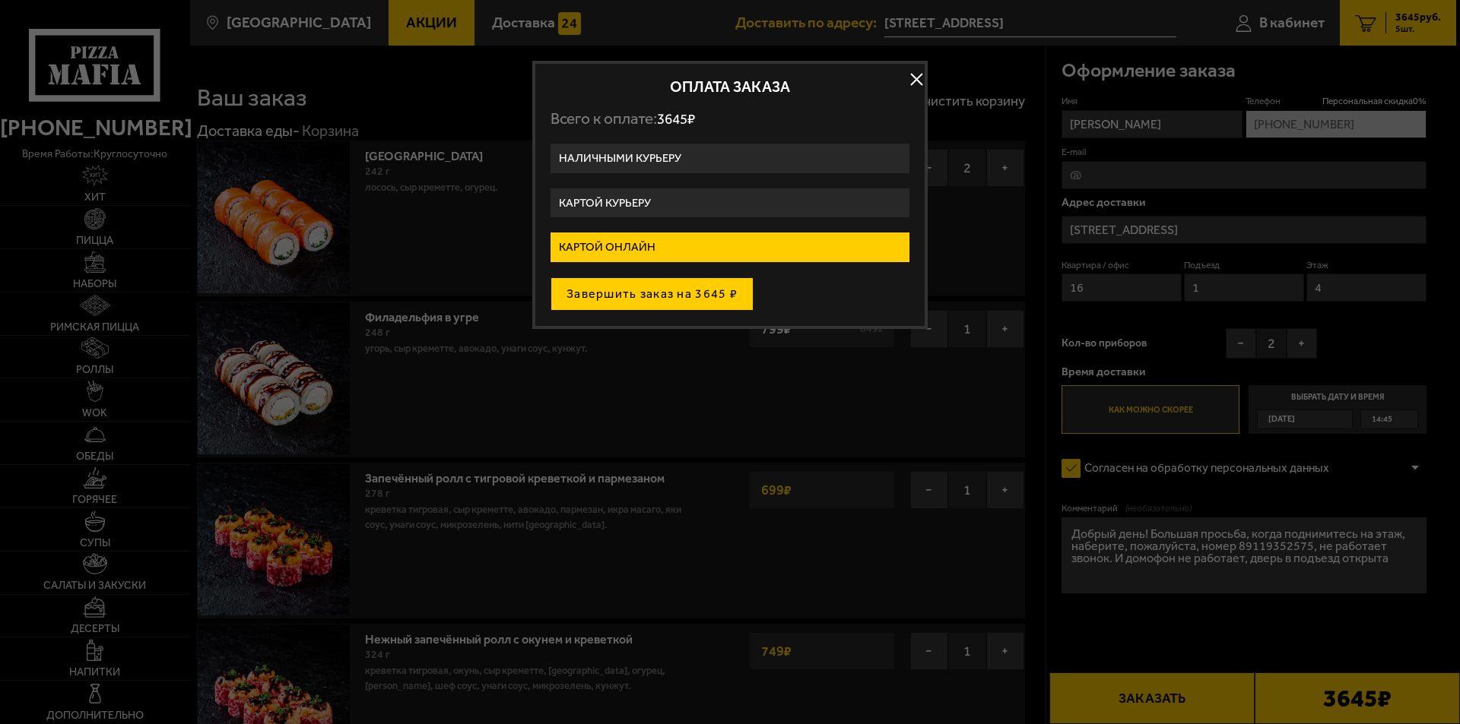
click at [655, 292] on button "Завершить заказ на 3645 ₽" at bounding box center [651, 293] width 203 height 33
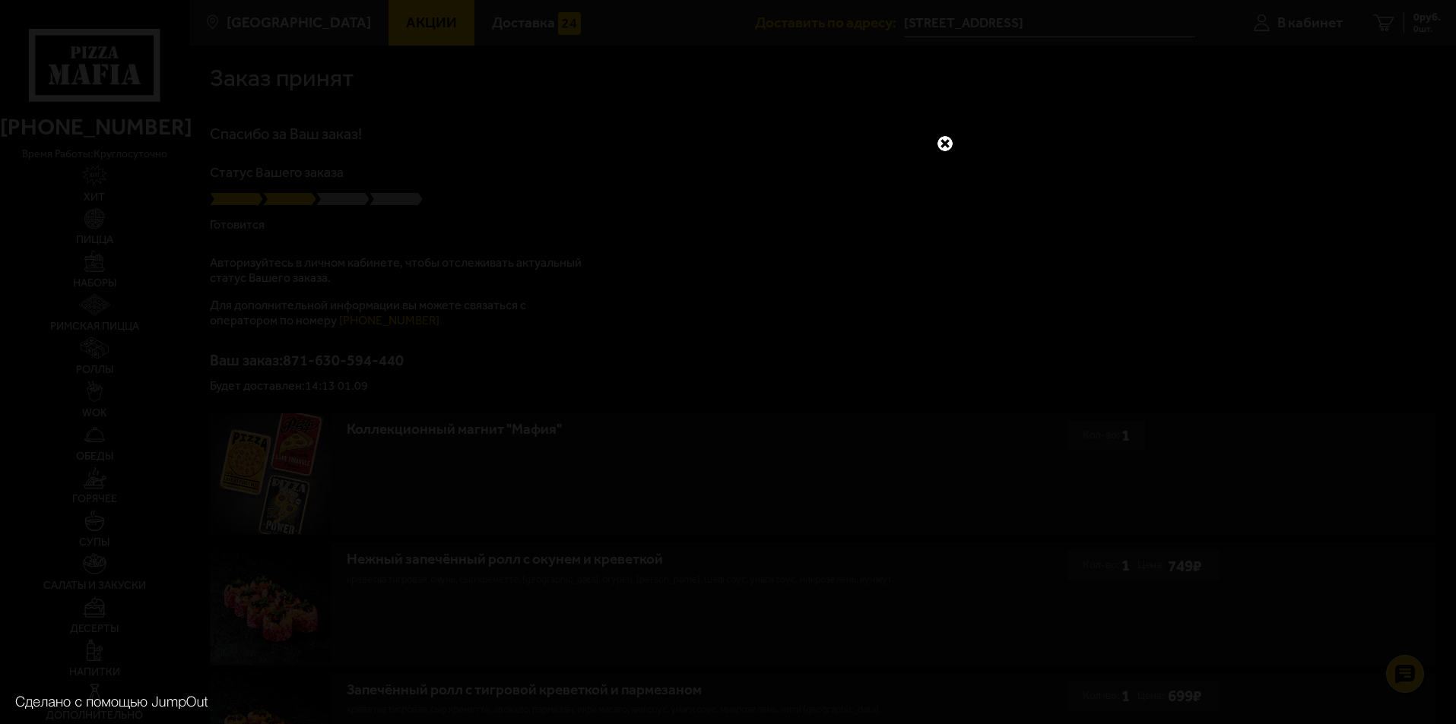
click at [947, 143] on link at bounding box center [945, 144] width 20 height 20
